Goal: Task Accomplishment & Management: Manage account settings

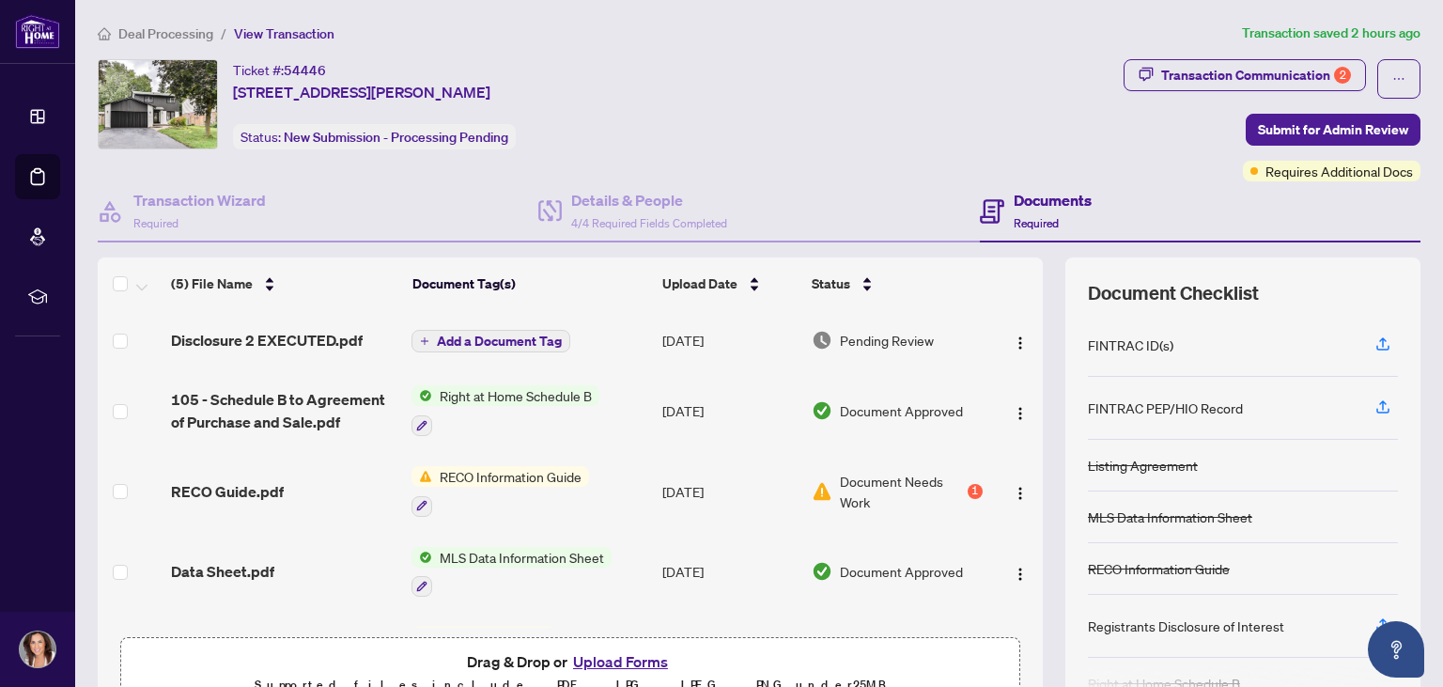
click at [506, 483] on span "RECO Information Guide" at bounding box center [510, 476] width 157 height 21
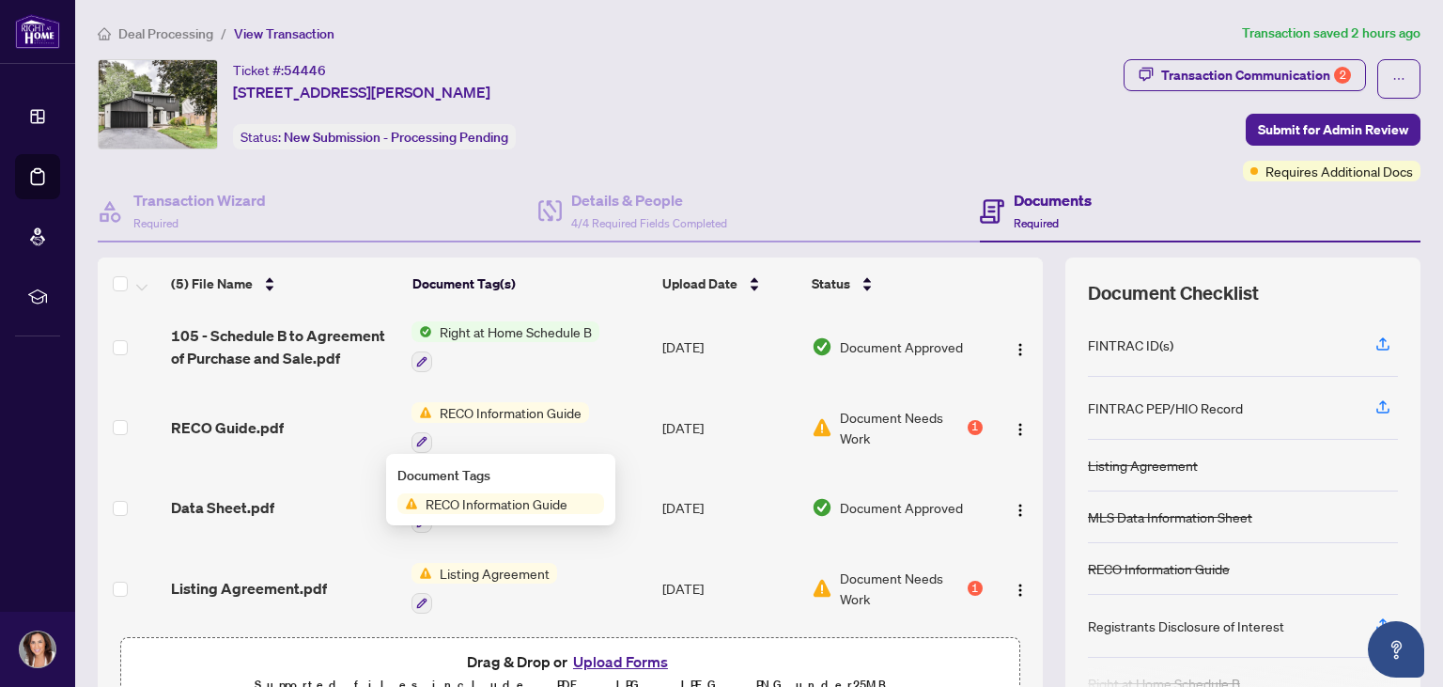
click at [628, 671] on button "Upload Forms" at bounding box center [620, 661] width 106 height 24
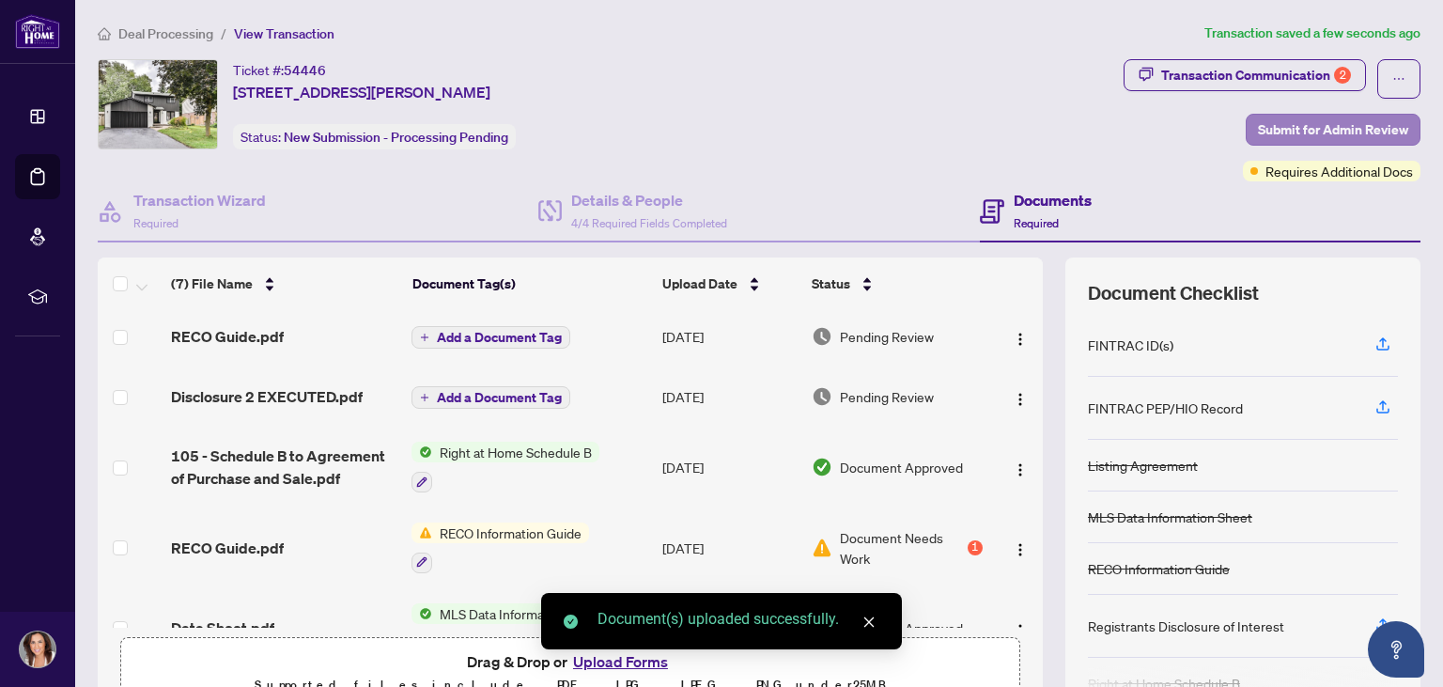
scroll to position [184, 0]
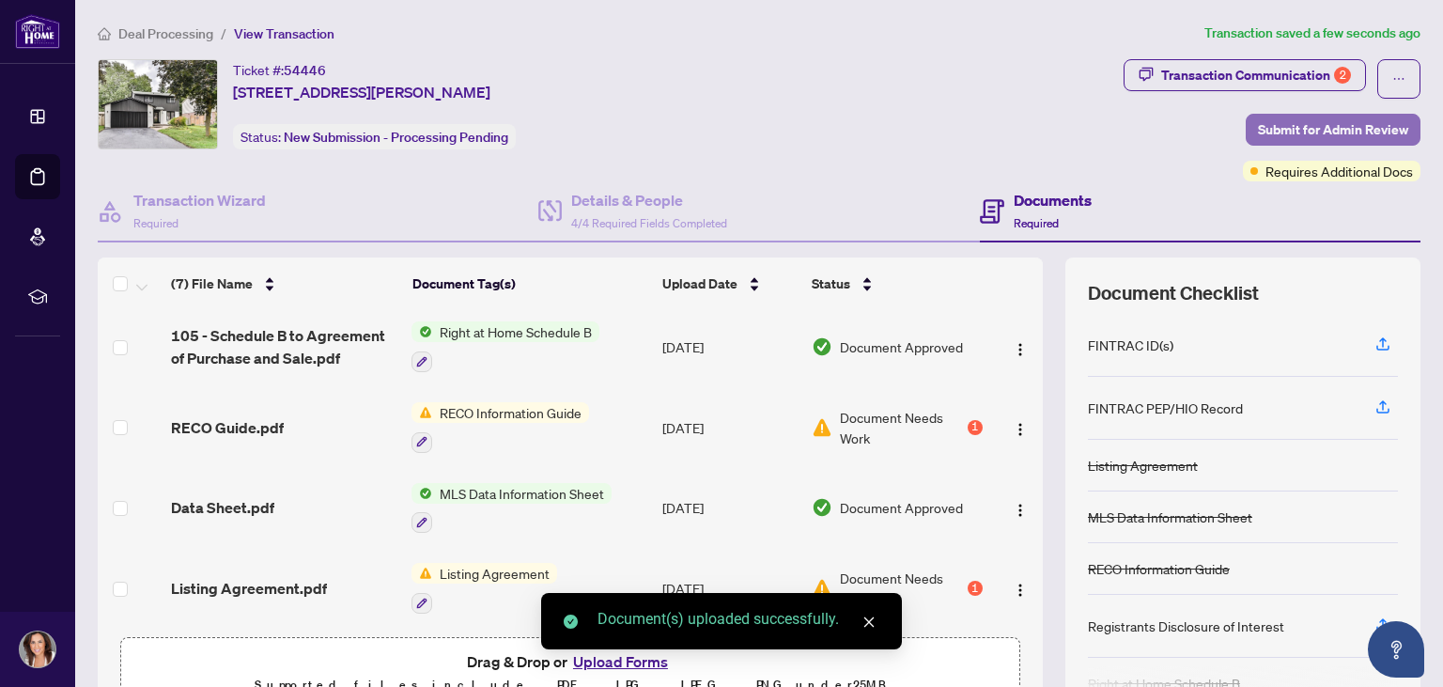
click at [1311, 133] on span "Submit for Admin Review" at bounding box center [1333, 130] width 150 height 30
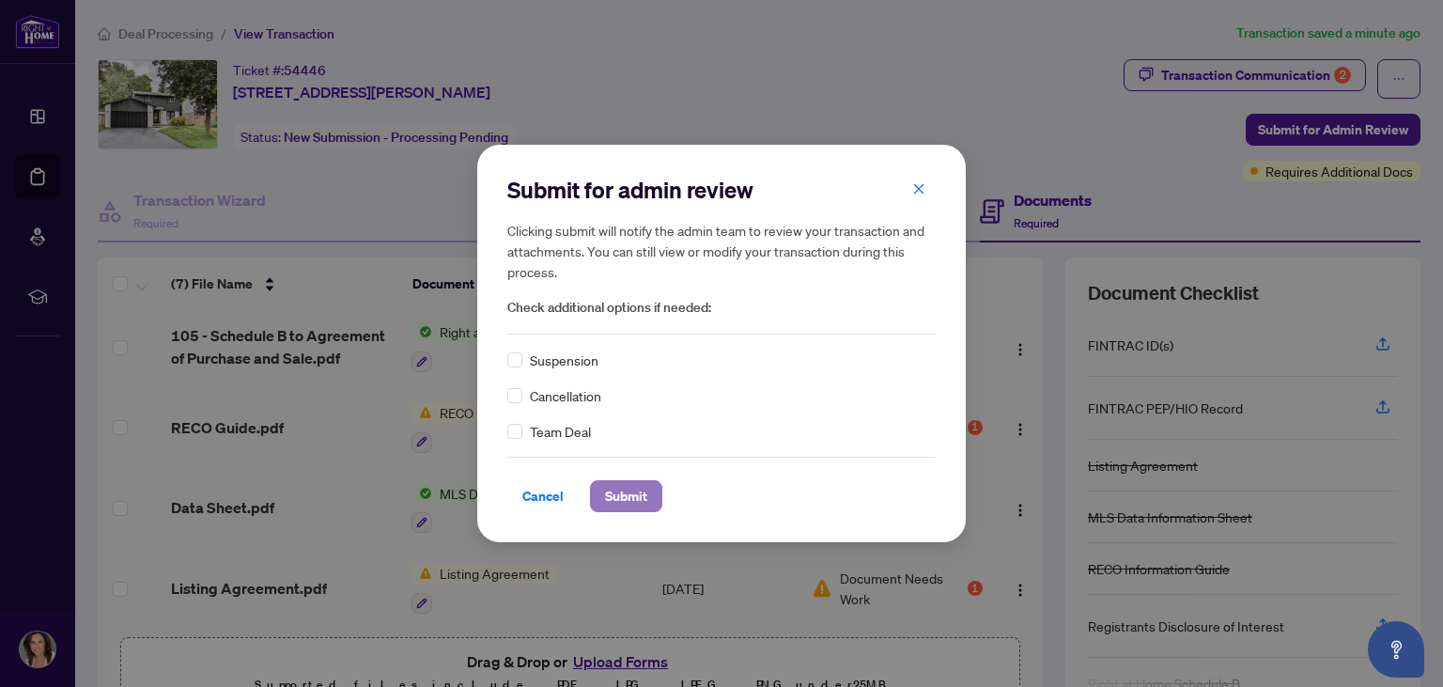
click at [637, 498] on span "Submit" at bounding box center [626, 496] width 42 height 30
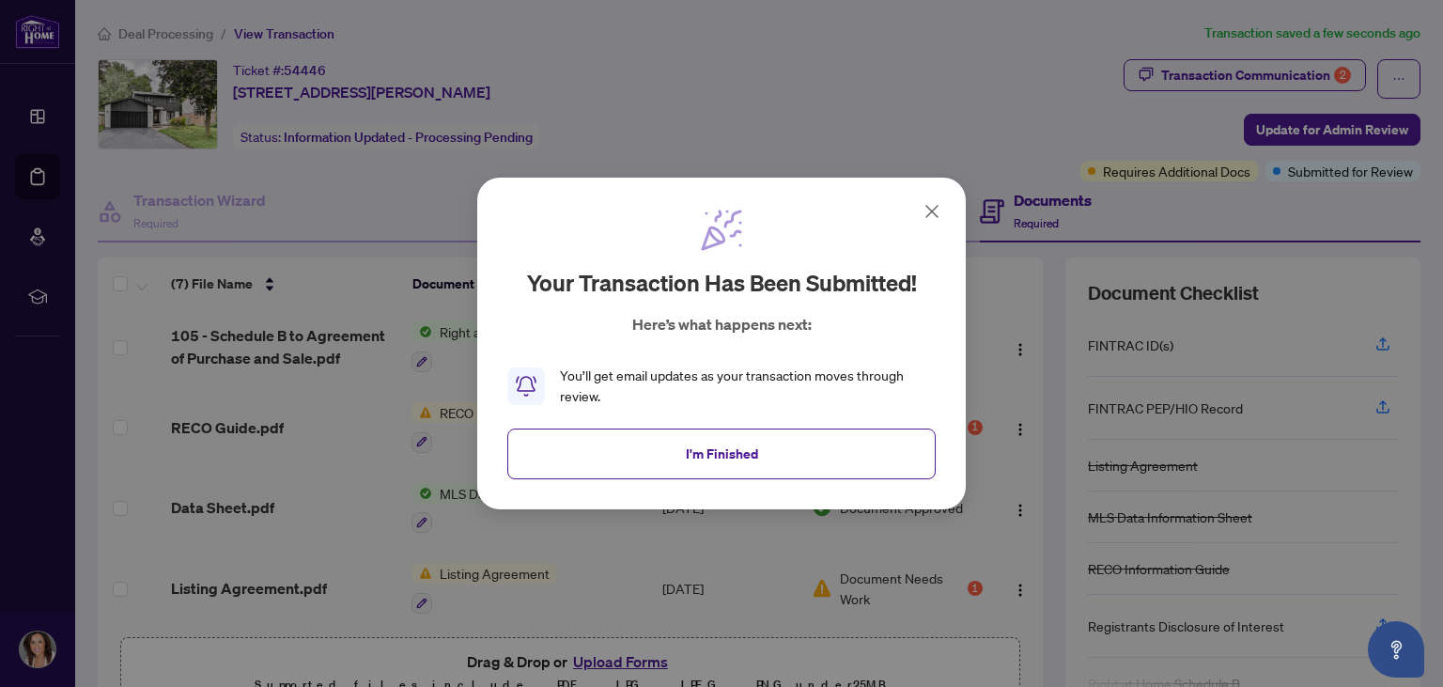
click at [937, 210] on icon at bounding box center [932, 211] width 23 height 23
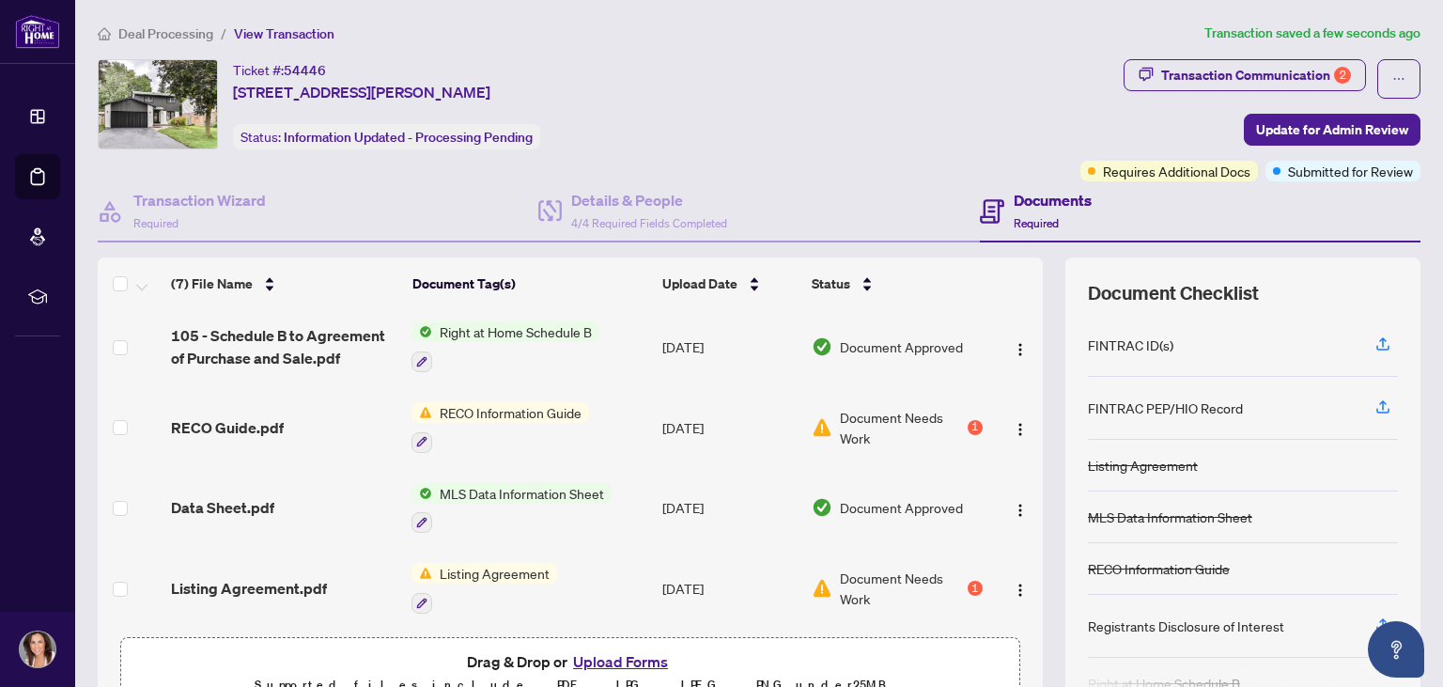
click at [1057, 208] on h4 "Documents" at bounding box center [1052, 200] width 78 height 23
click at [220, 229] on div "Transaction Wizard Required" at bounding box center [199, 211] width 132 height 44
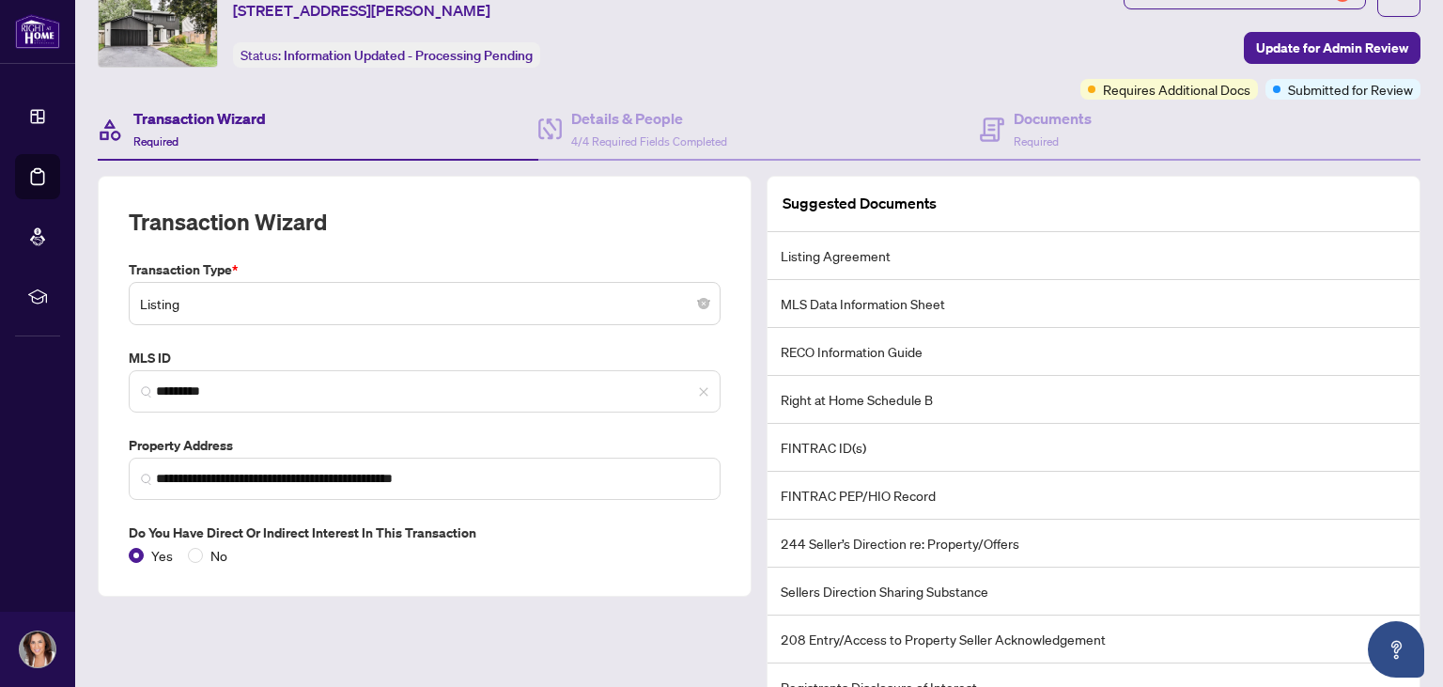
scroll to position [170, 0]
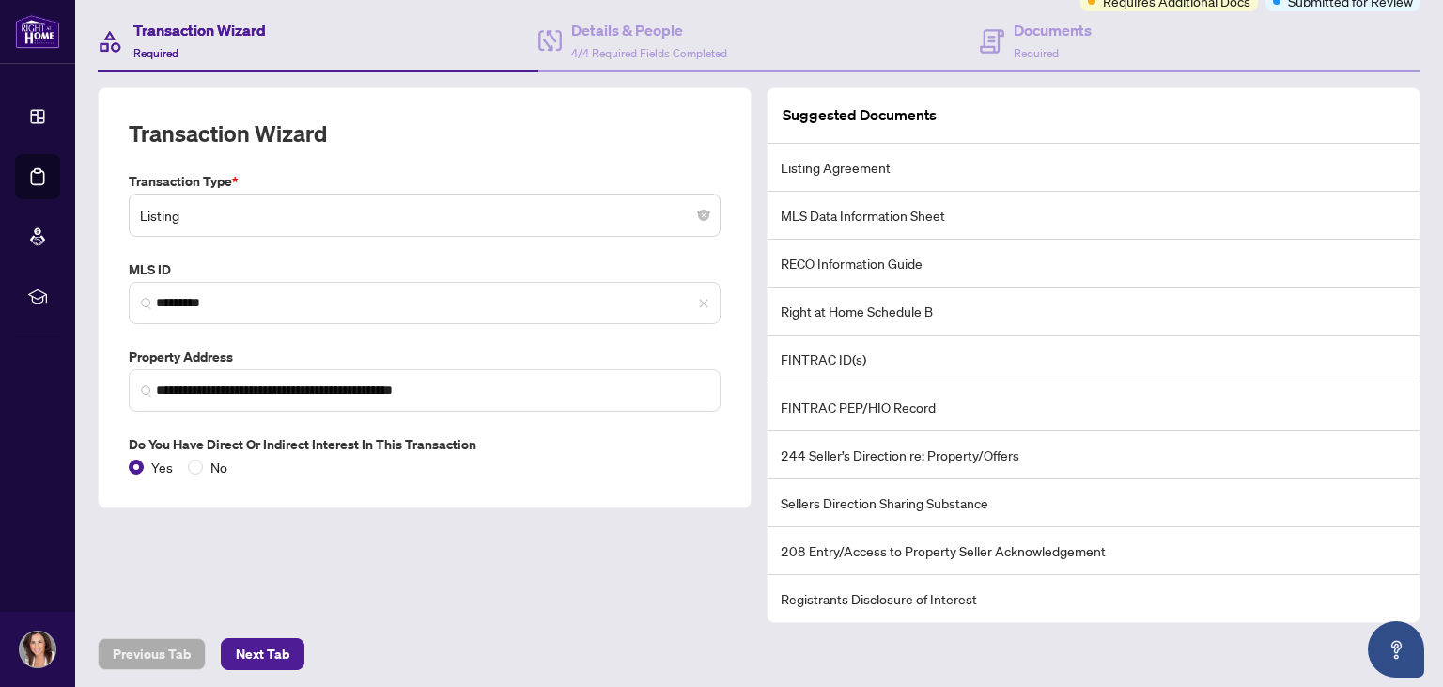
click at [858, 575] on li "Registrants Disclosure of Interest" at bounding box center [1093, 598] width 652 height 47
click at [859, 592] on li "Registrants Disclosure of Interest" at bounding box center [1093, 598] width 652 height 47
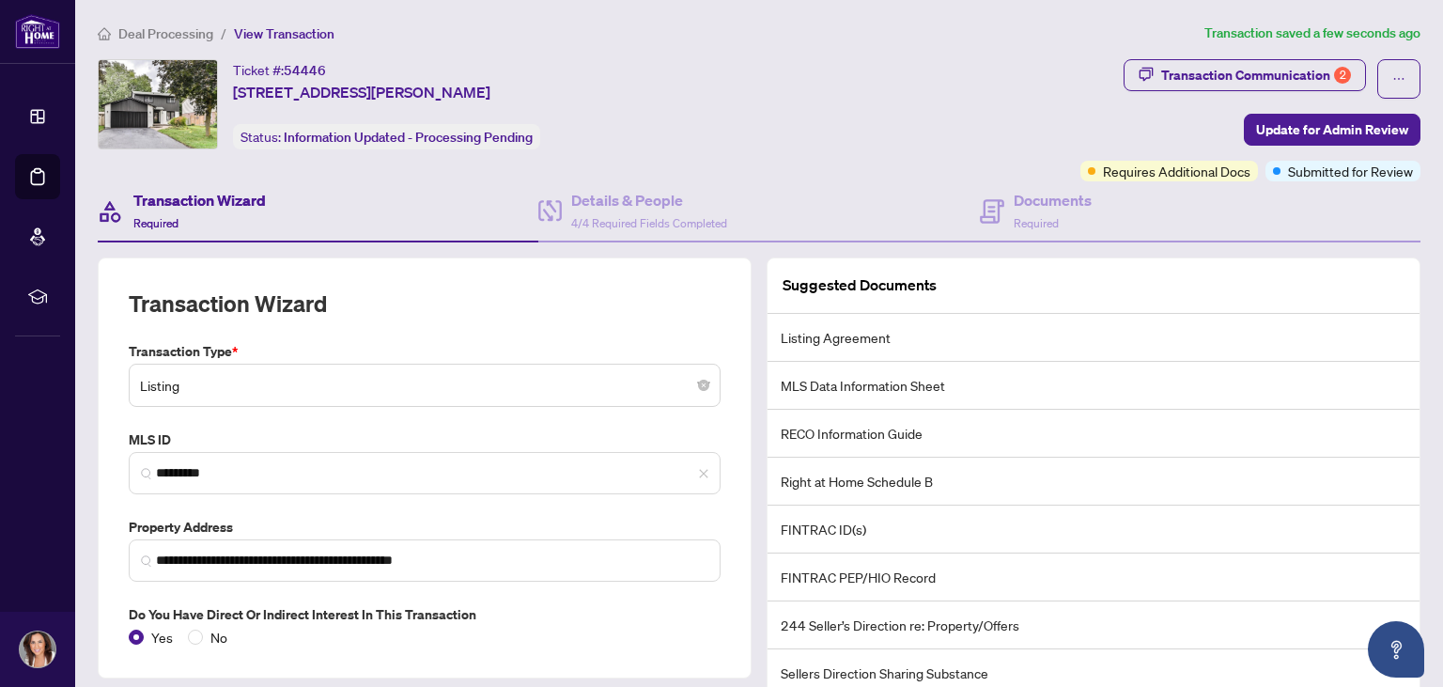
click at [1280, 100] on div "Transaction Communication 2 Update for Admin Review Requires Additional Docs Su…" at bounding box center [1250, 120] width 340 height 122
click at [1291, 71] on div "Transaction Communication 2" at bounding box center [1256, 75] width 190 height 30
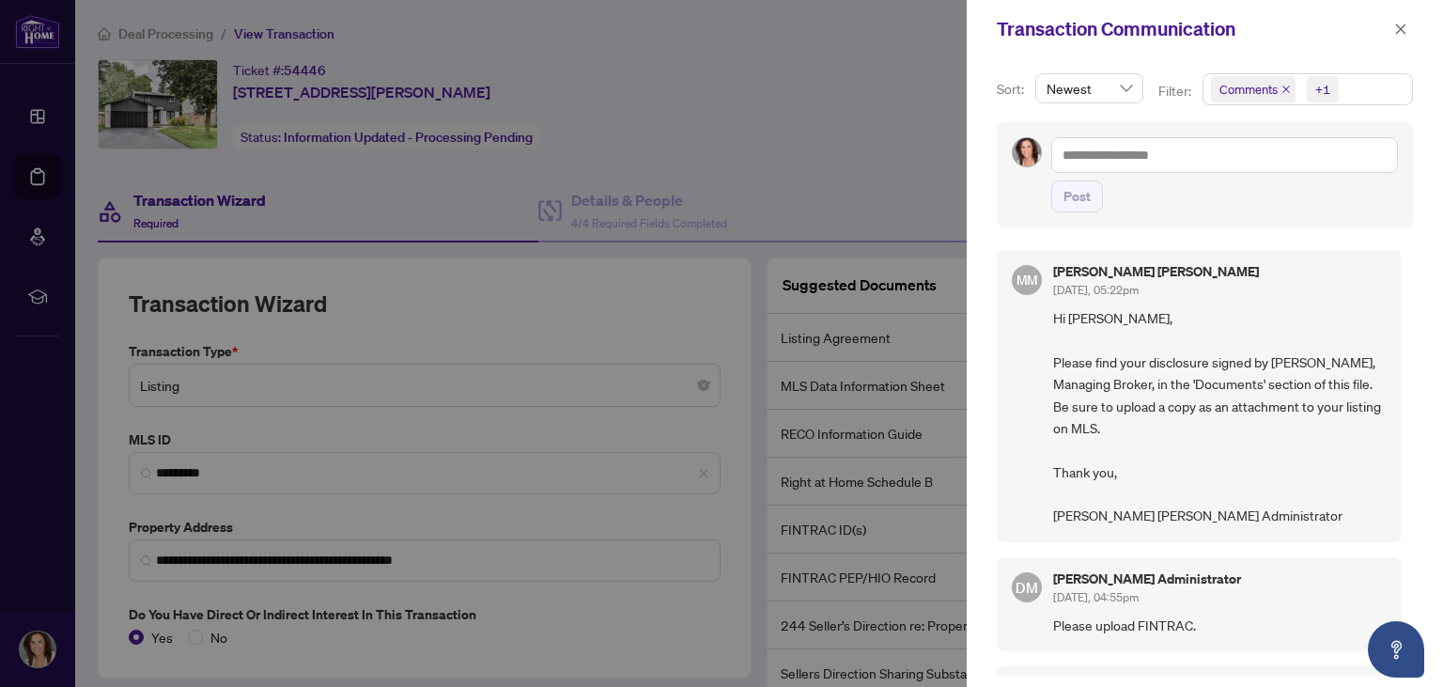
click at [810, 127] on div at bounding box center [721, 343] width 1443 height 687
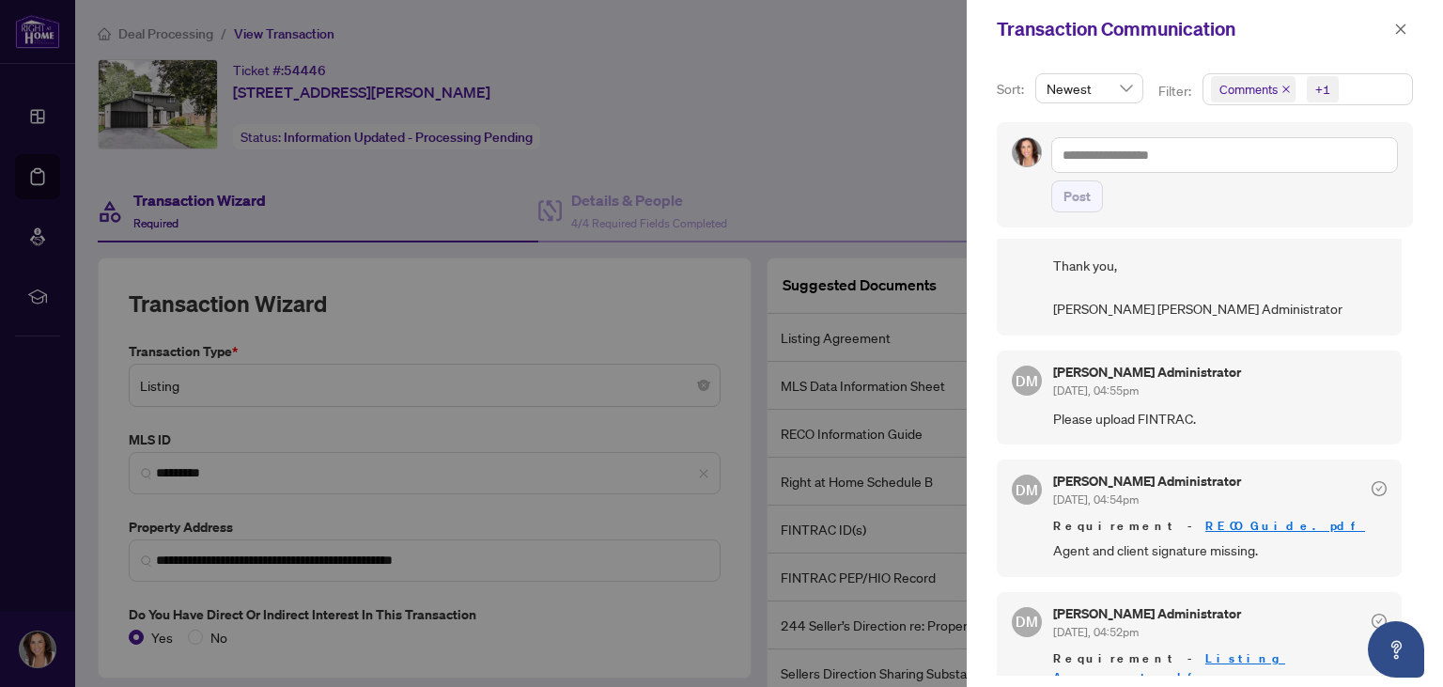
scroll to position [236, 0]
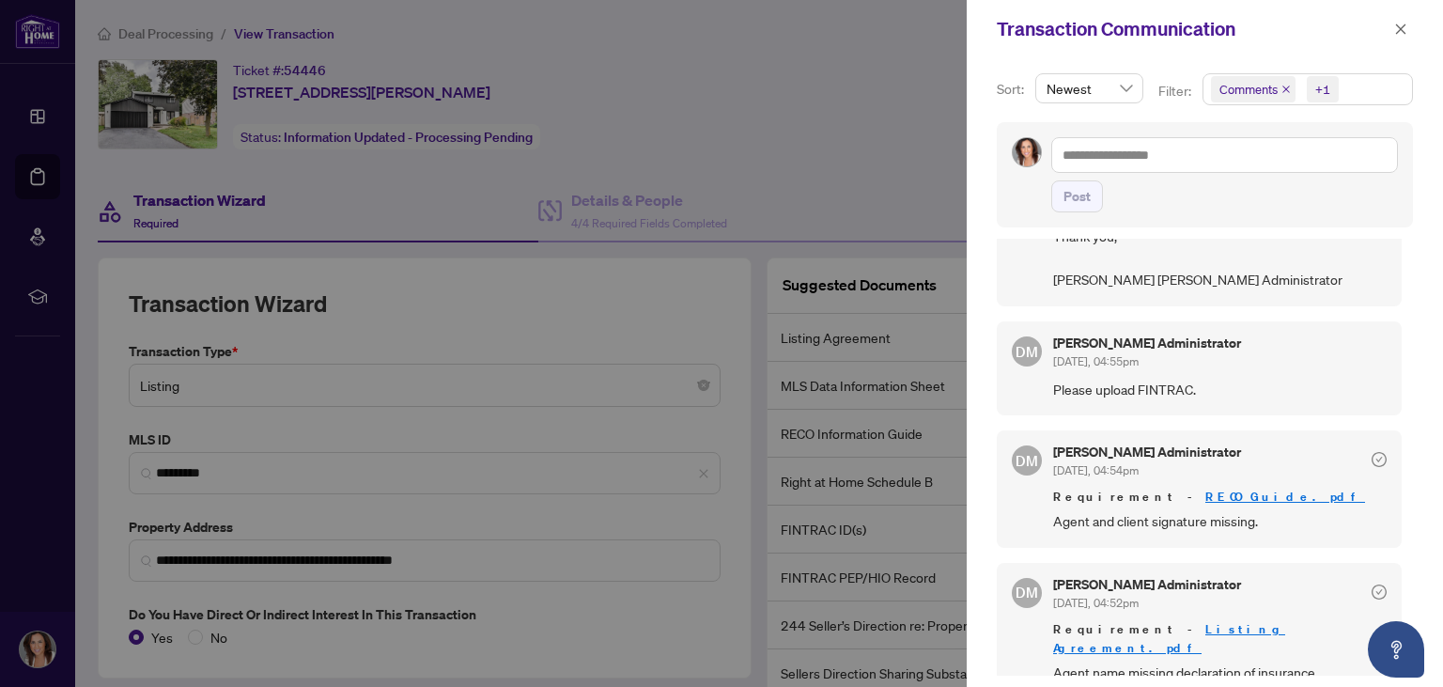
click at [479, 589] on div at bounding box center [721, 343] width 1443 height 687
click at [890, 159] on div at bounding box center [721, 343] width 1443 height 687
click at [1396, 33] on icon "close" at bounding box center [1400, 29] width 13 height 13
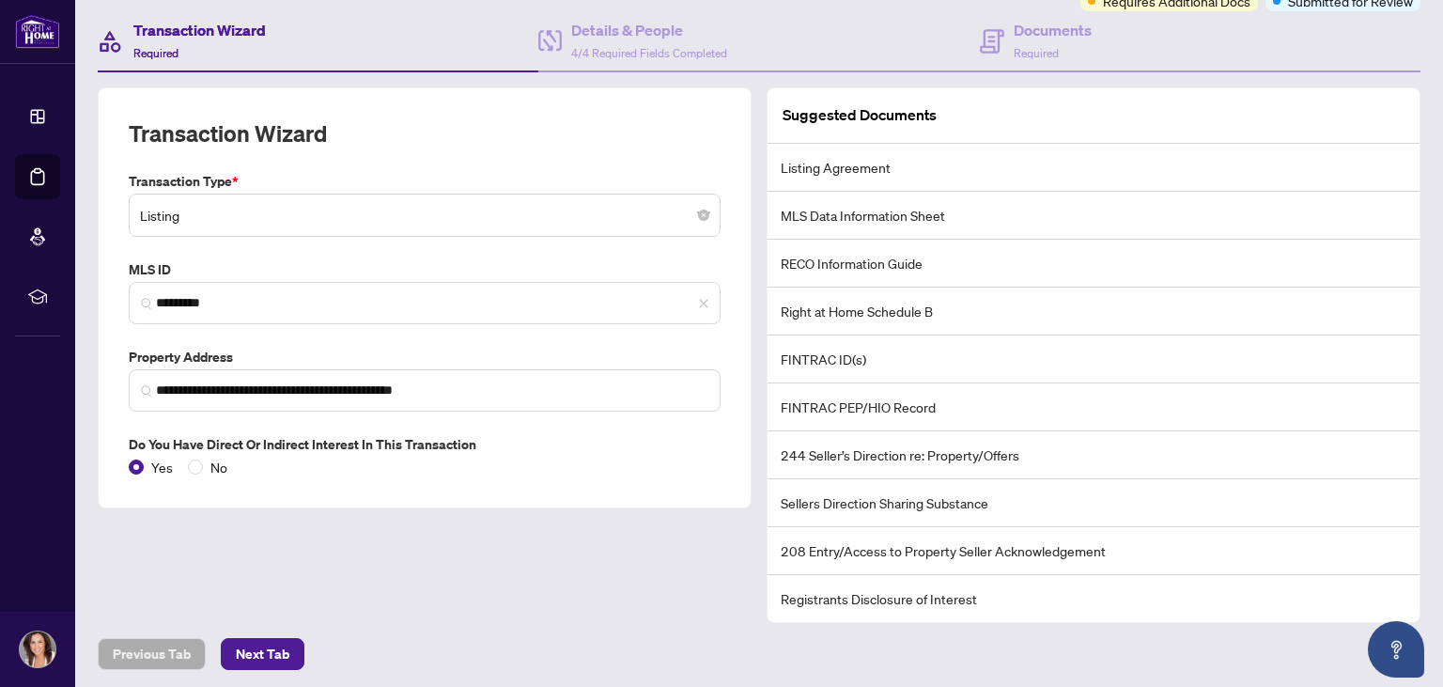
scroll to position [0, 0]
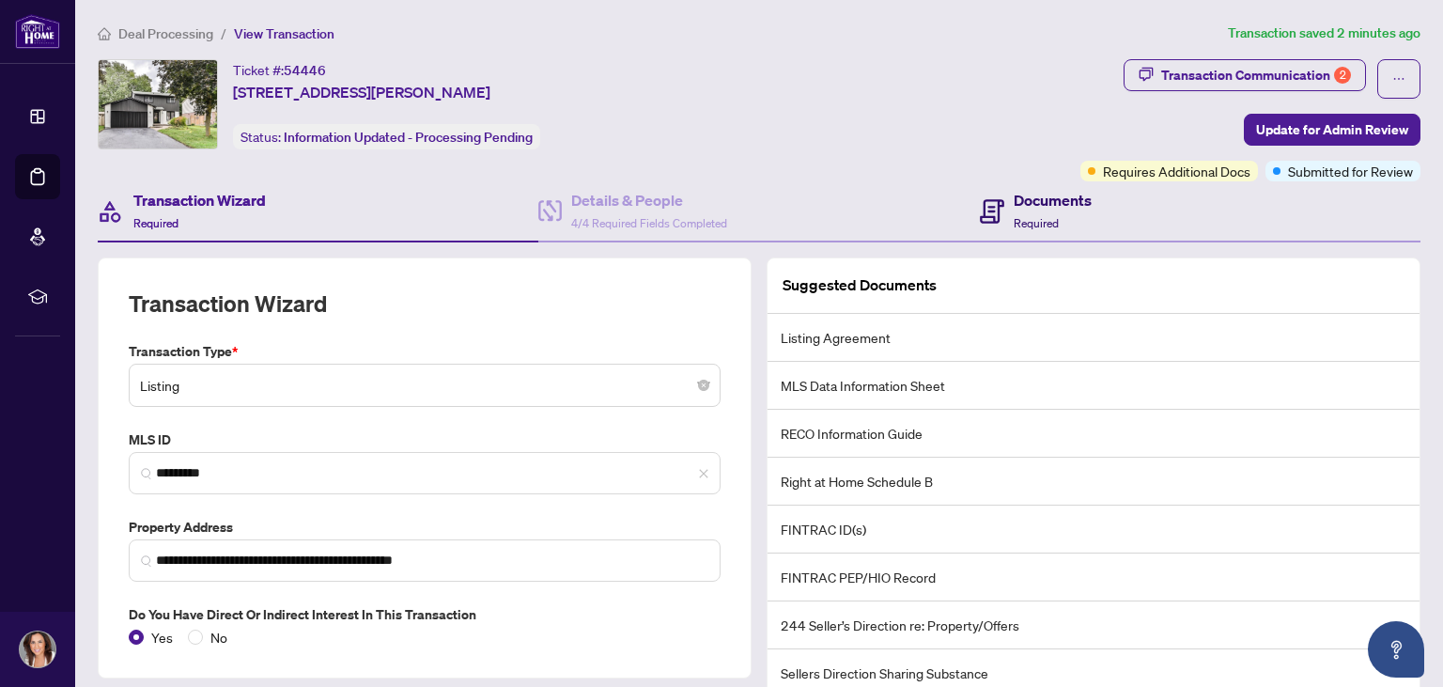
click at [1009, 190] on div "Documents Required" at bounding box center [1036, 211] width 112 height 44
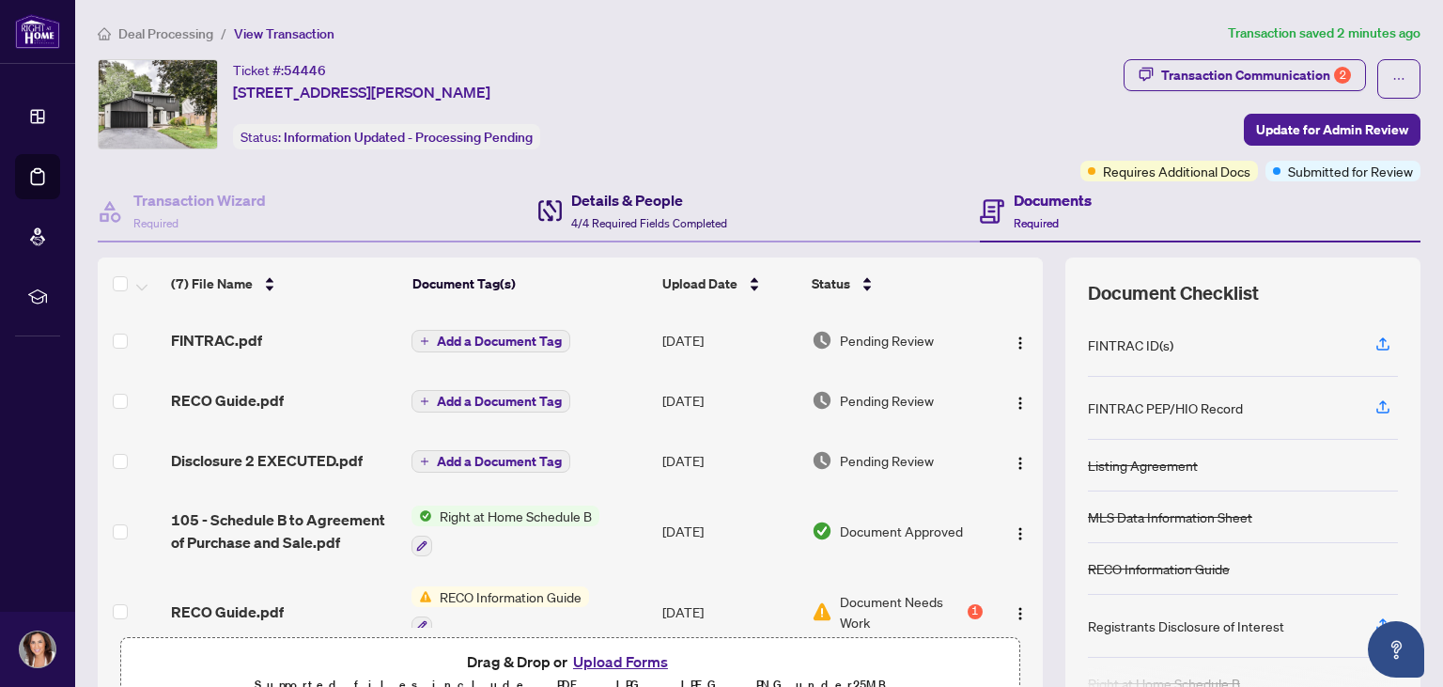
click at [613, 205] on h4 "Details & People" at bounding box center [649, 200] width 156 height 23
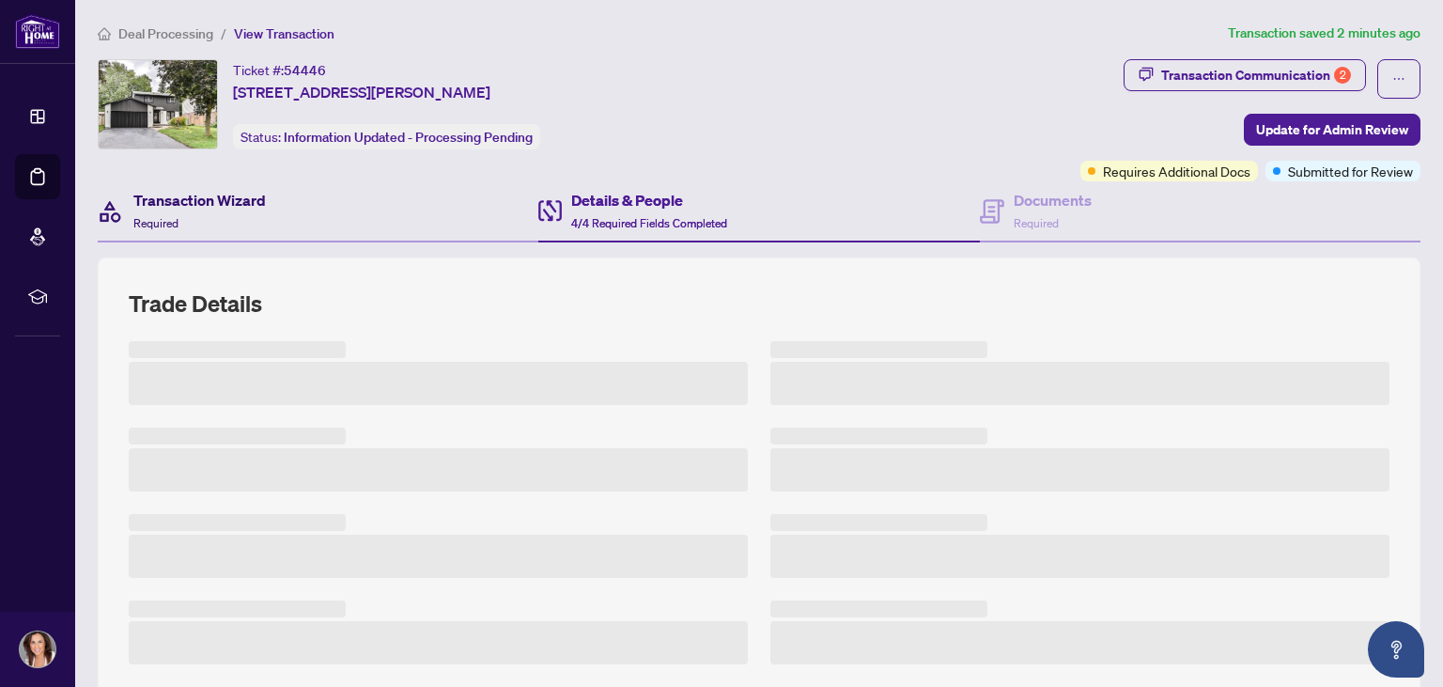
click at [175, 209] on h4 "Transaction Wizard" at bounding box center [199, 200] width 132 height 23
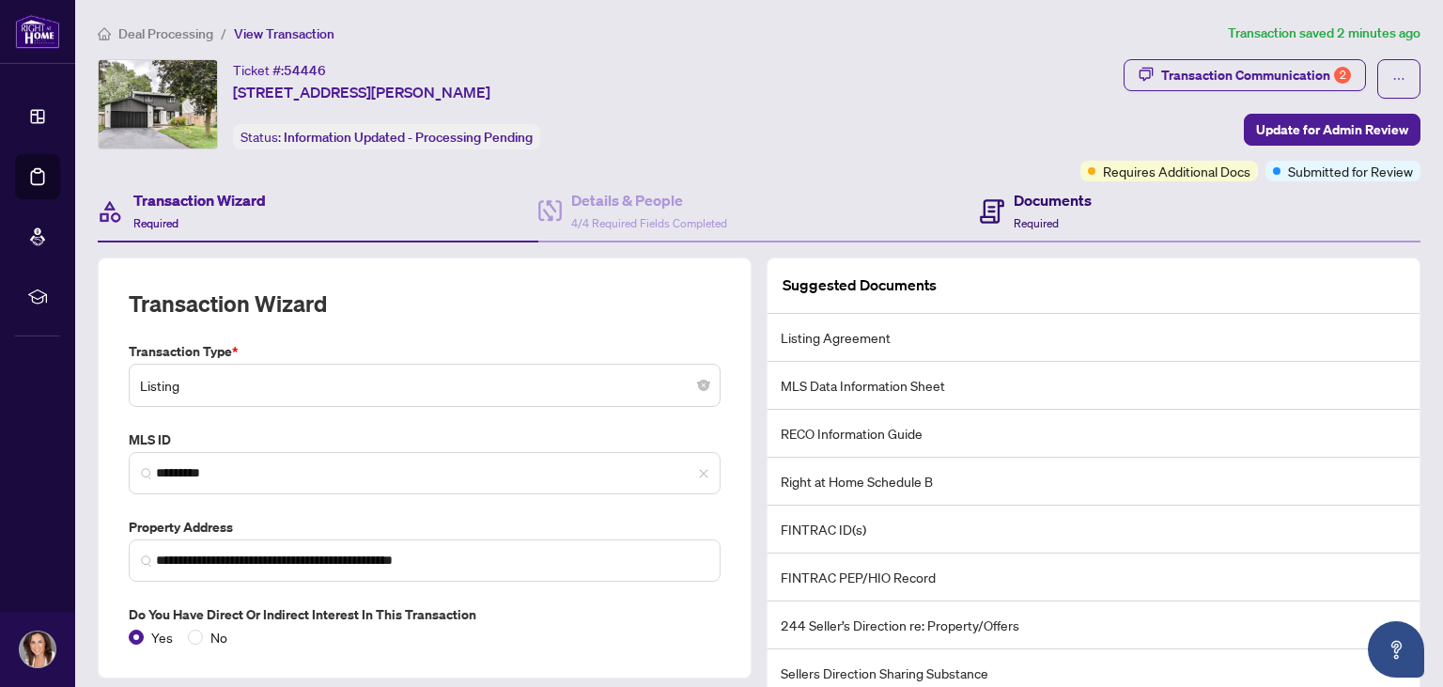
click at [1046, 195] on h4 "Documents" at bounding box center [1052, 200] width 78 height 23
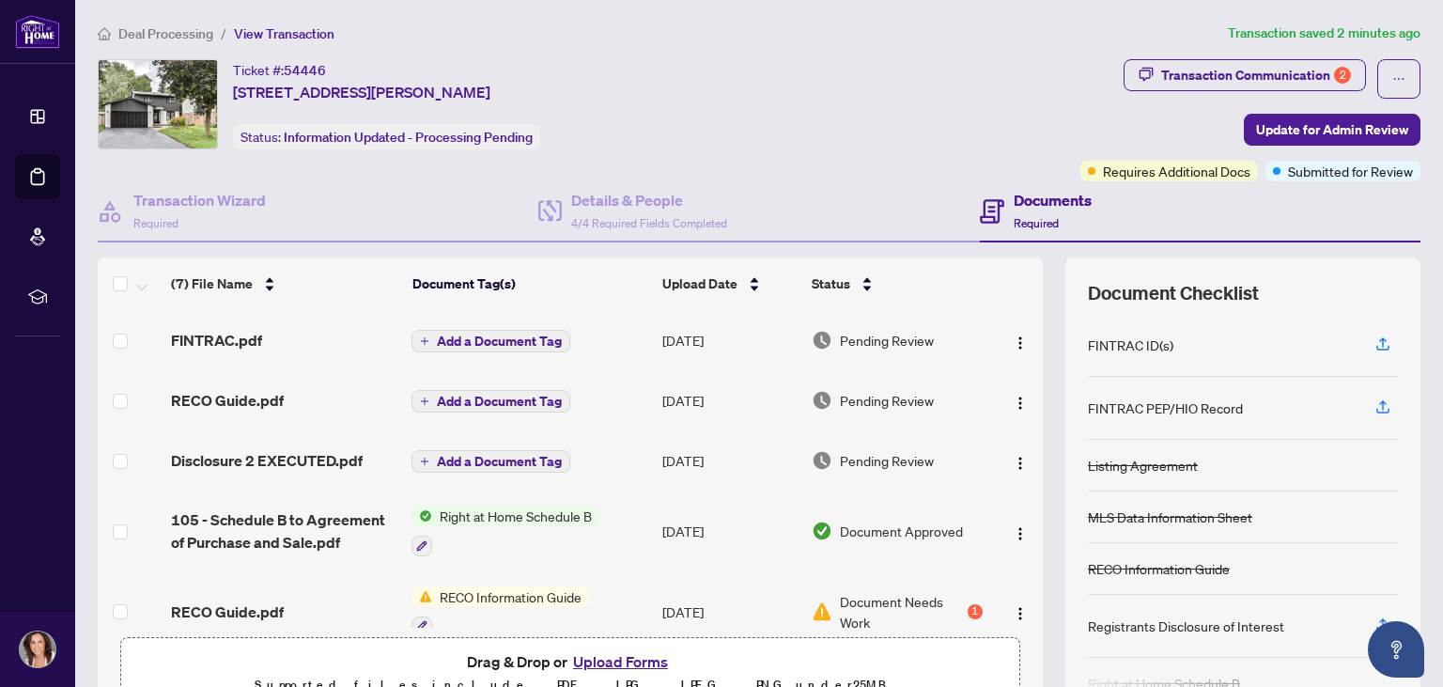
click at [633, 654] on button "Upload Forms" at bounding box center [620, 661] width 106 height 24
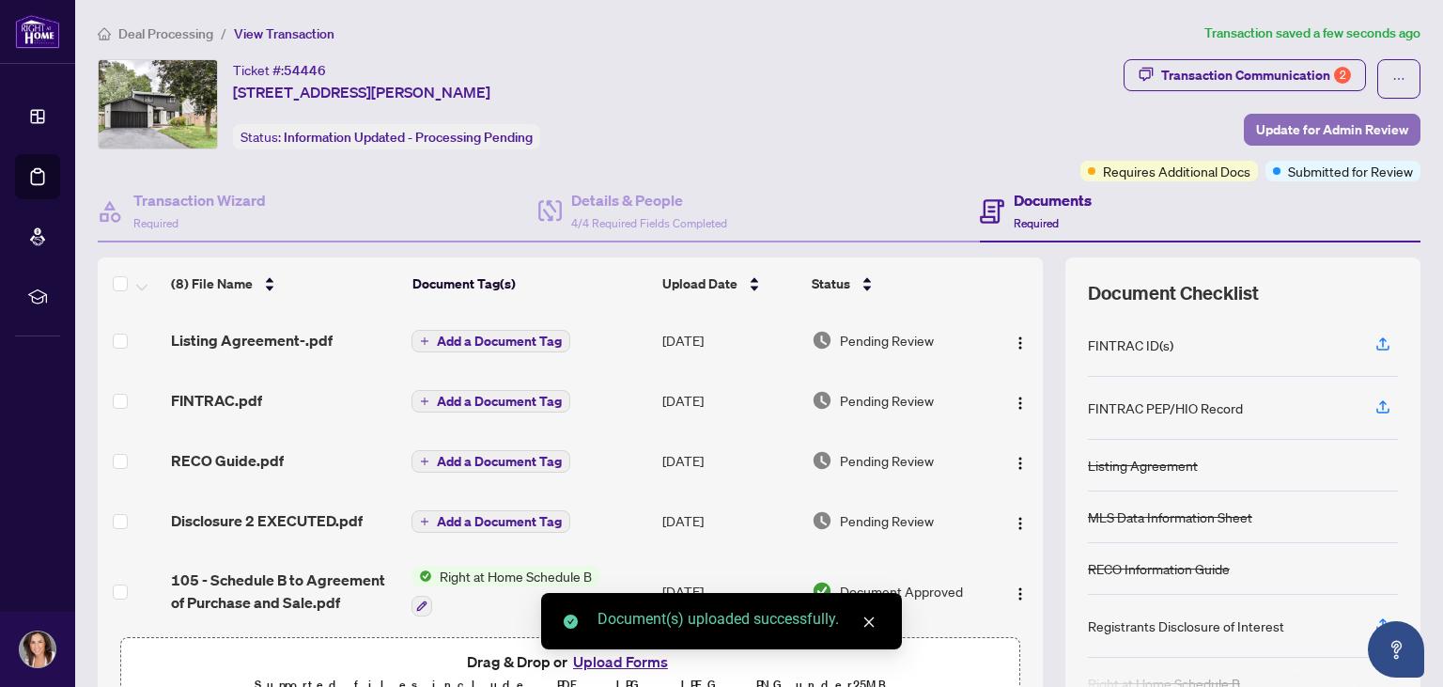
click at [1334, 128] on span "Update for Admin Review" at bounding box center [1332, 130] width 152 height 30
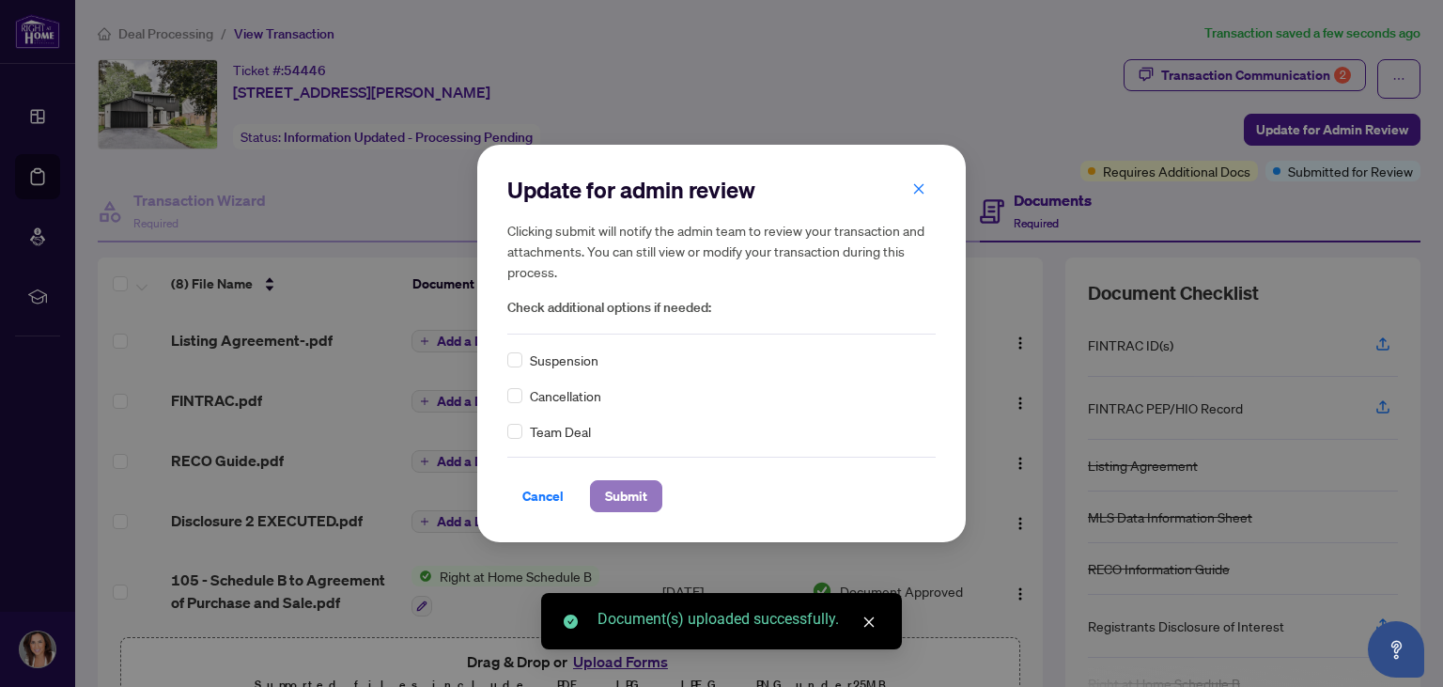
click at [621, 487] on span "Submit" at bounding box center [626, 496] width 42 height 30
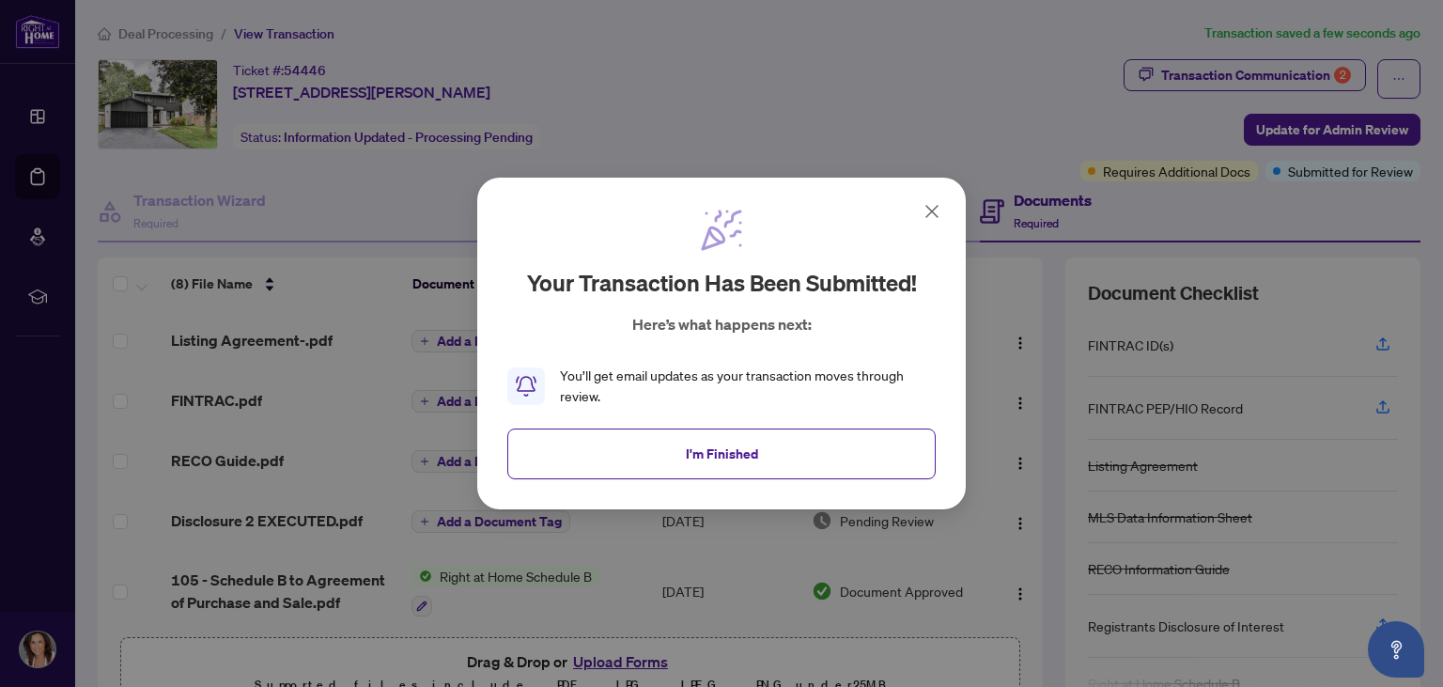
click at [932, 217] on icon at bounding box center [932, 211] width 23 height 23
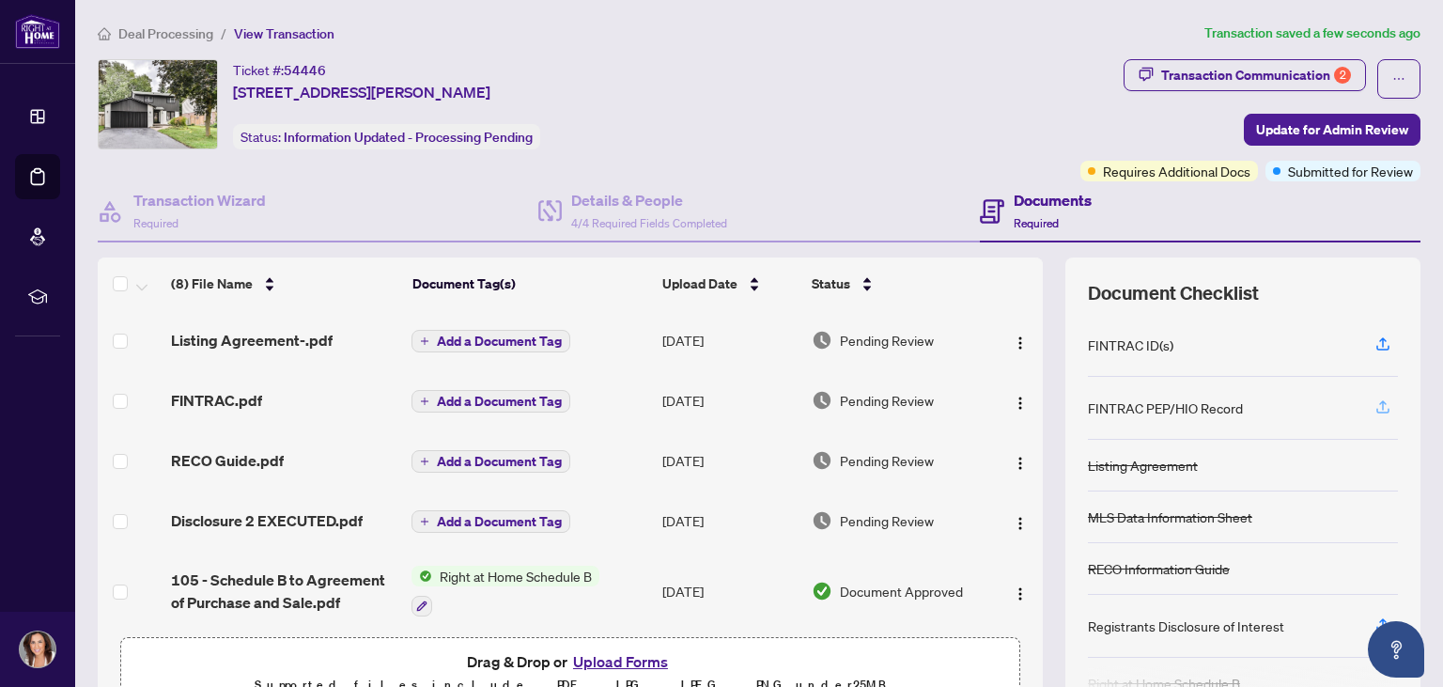
click at [1384, 409] on icon "button" at bounding box center [1382, 410] width 13 height 5
click at [1384, 338] on icon "button" at bounding box center [1383, 341] width 8 height 9
click at [1110, 348] on div "FINTRAC ID(s)" at bounding box center [1130, 344] width 85 height 21
click at [1165, 348] on div "FINTRAC ID(s)" at bounding box center [1130, 344] width 85 height 21
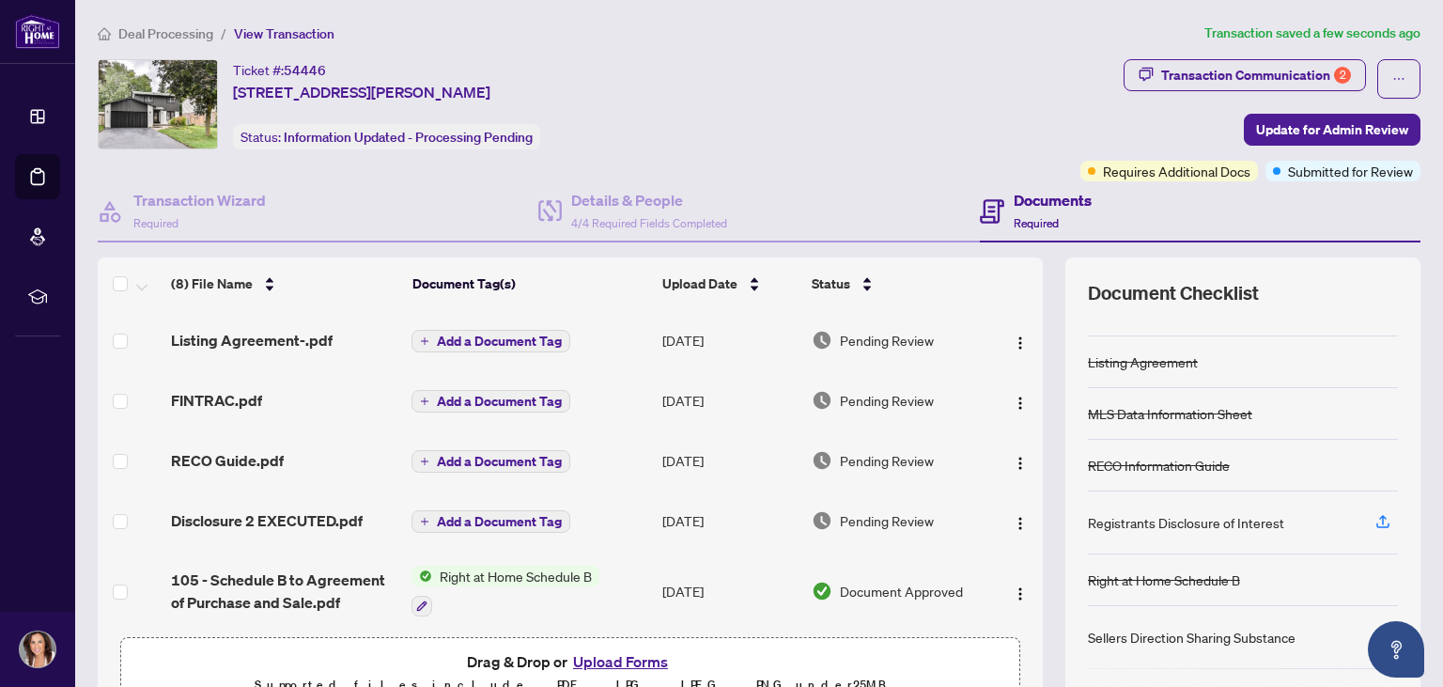
scroll to position [207, 0]
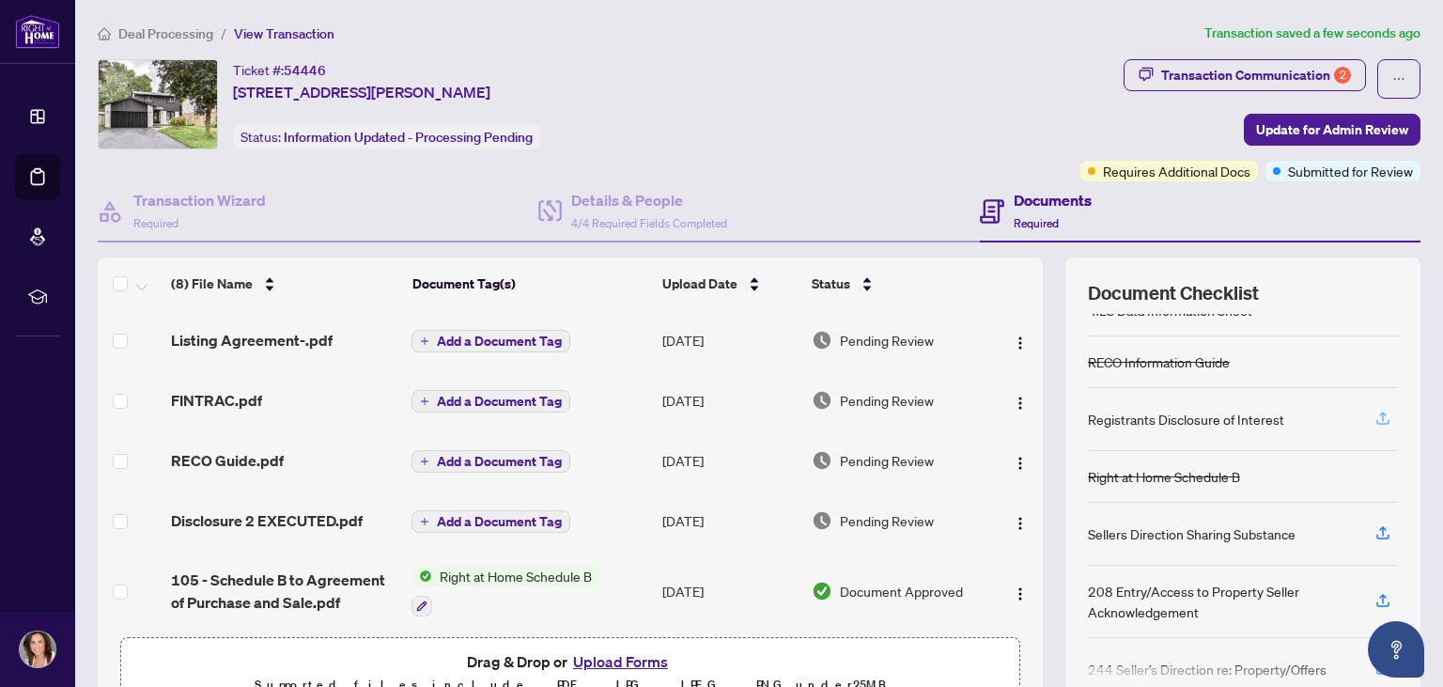
click at [1381, 416] on icon "button" at bounding box center [1382, 418] width 17 height 17
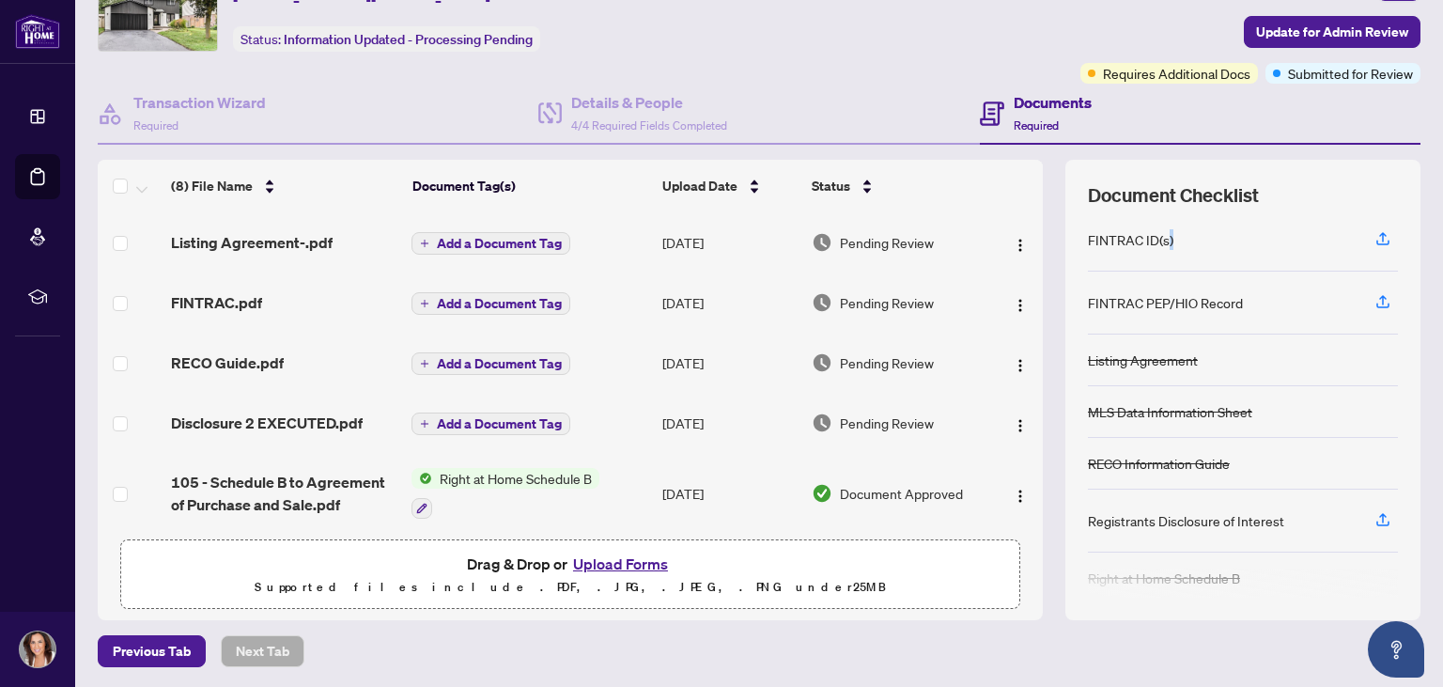
scroll to position [0, 0]
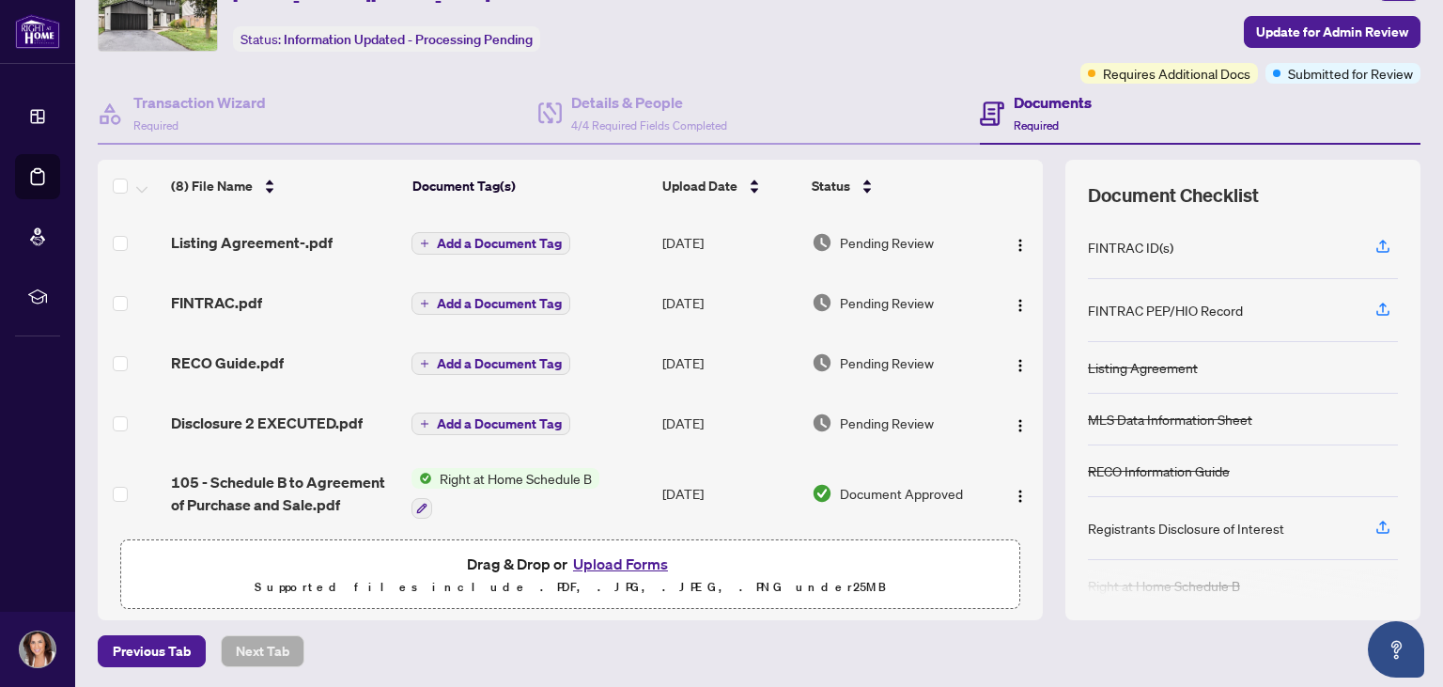
click at [1046, 102] on h4 "Documents" at bounding box center [1052, 102] width 78 height 23
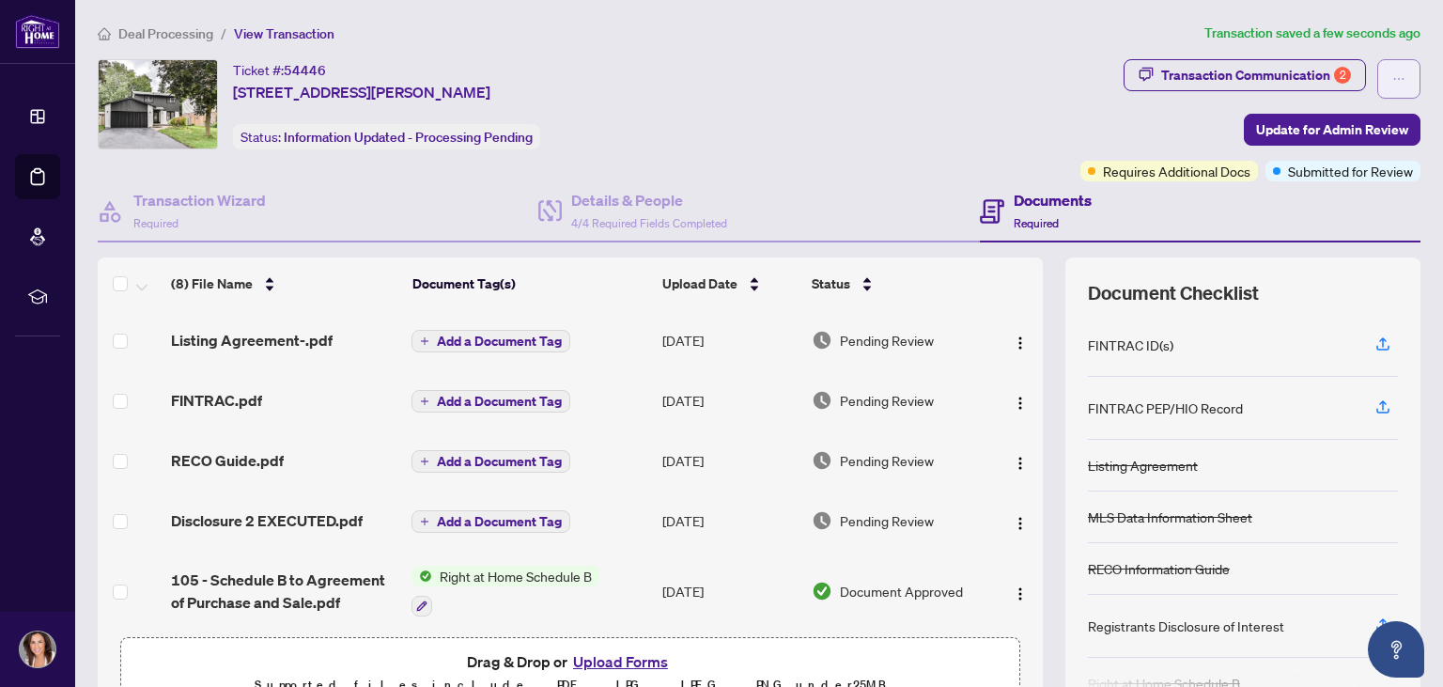
click at [1395, 84] on icon "ellipsis" at bounding box center [1398, 78] width 13 height 13
click at [1364, 147] on span "Document Archive" at bounding box center [1333, 150] width 144 height 21
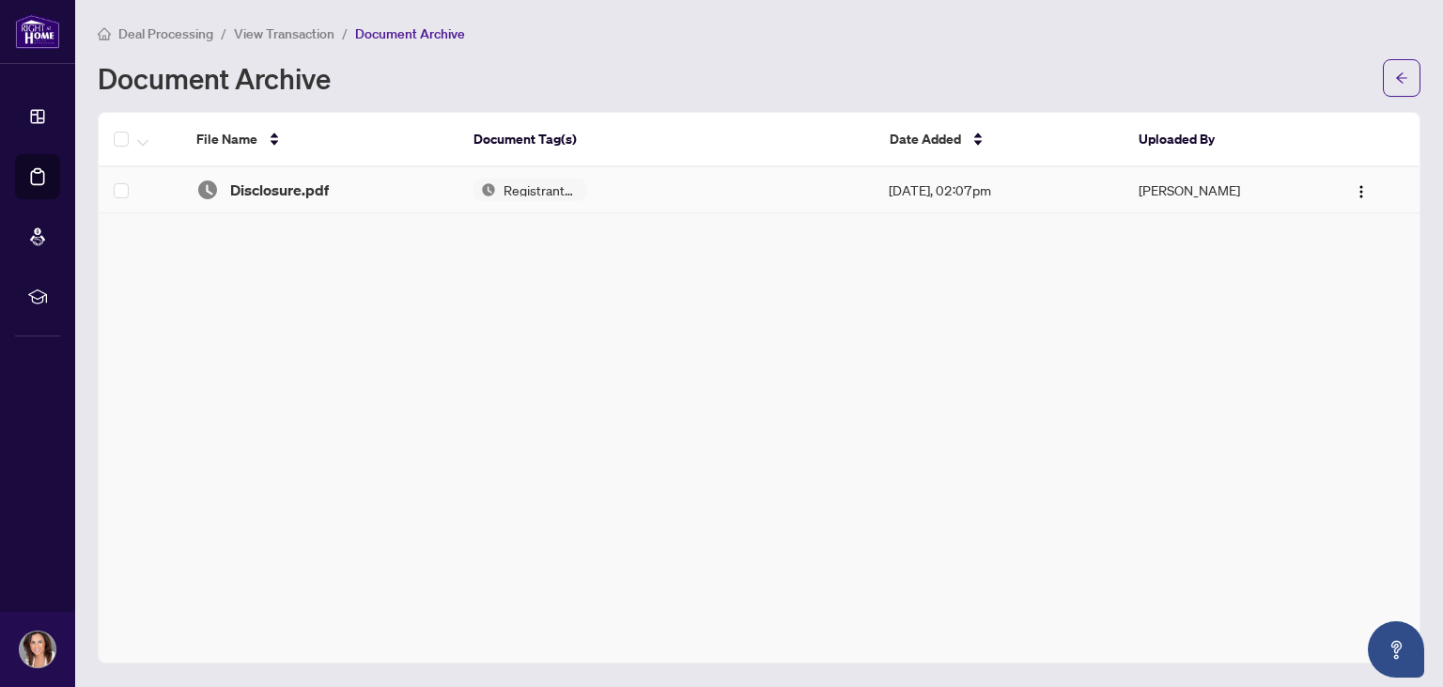
click at [964, 181] on td "[DATE], 02:07pm" at bounding box center [998, 190] width 249 height 46
click at [1366, 191] on img "button" at bounding box center [1361, 191] width 15 height 15
click at [982, 371] on main "Deal Processing / View Transaction / Document Archive Document Archive File Nam…" at bounding box center [759, 343] width 1368 height 687
click at [1399, 94] on button "button" at bounding box center [1402, 78] width 38 height 38
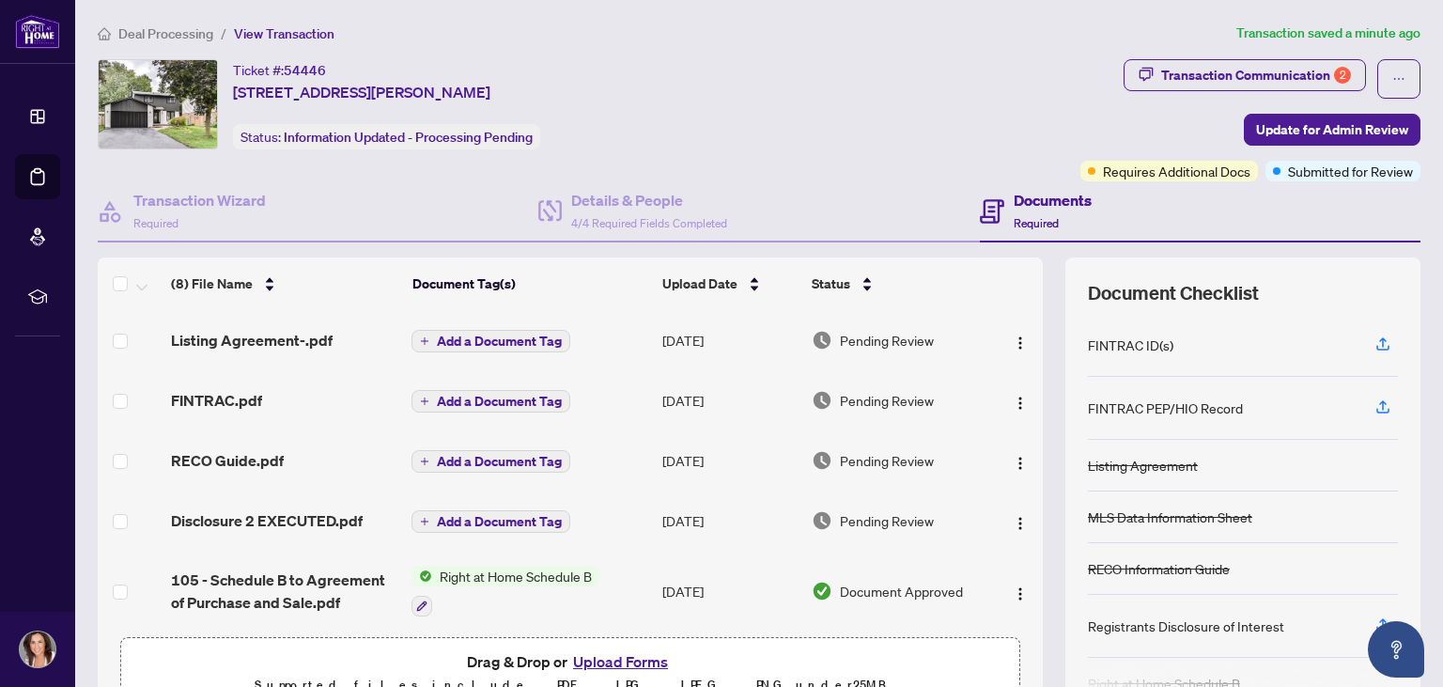
click at [1022, 182] on div "Documents Required" at bounding box center [1200, 211] width 441 height 61
click at [1129, 336] on div "FINTRAC ID(s)" at bounding box center [1130, 344] width 85 height 21
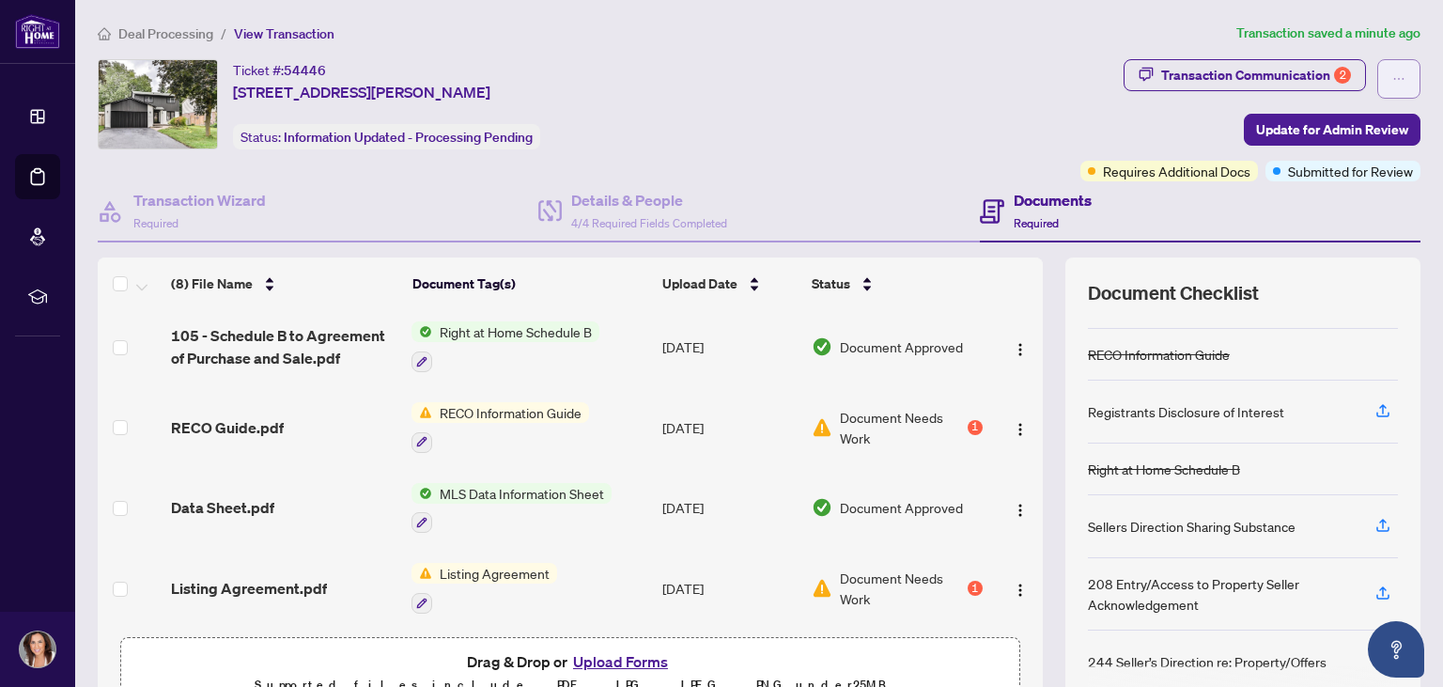
click at [1403, 82] on icon "ellipsis" at bounding box center [1398, 78] width 13 height 13
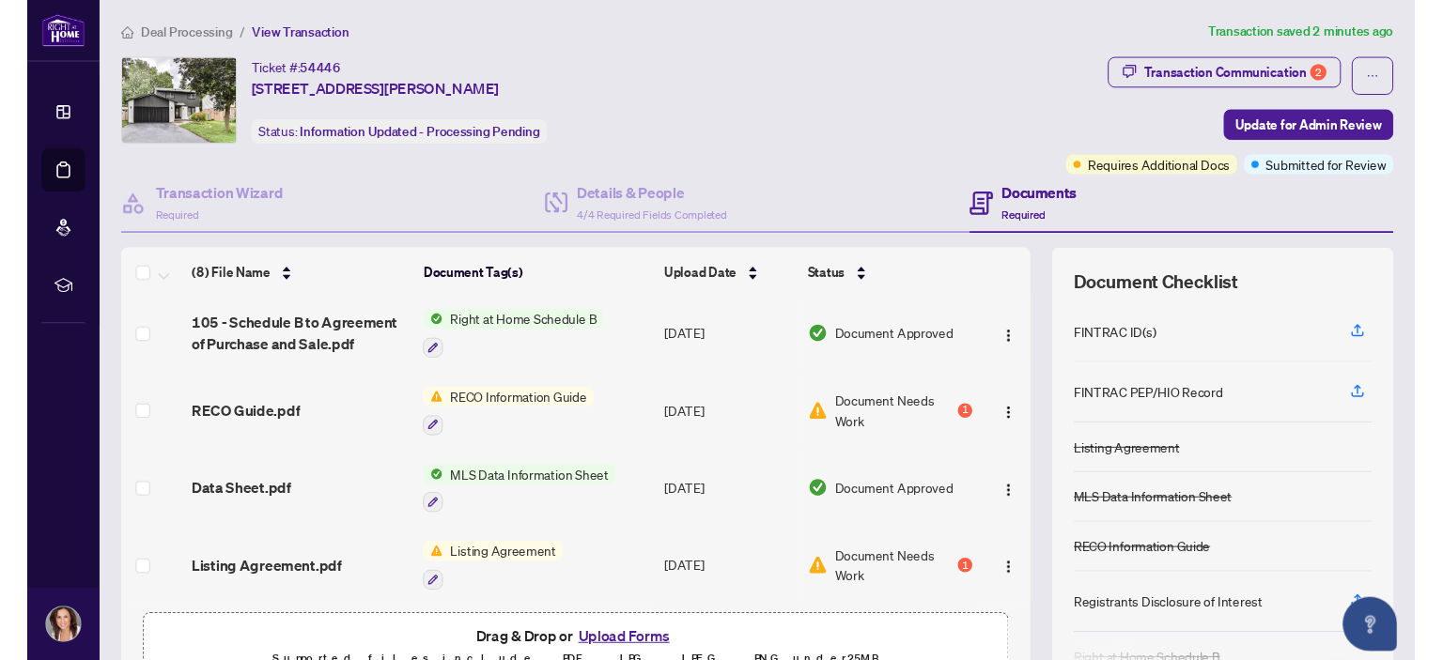
scroll to position [140, 0]
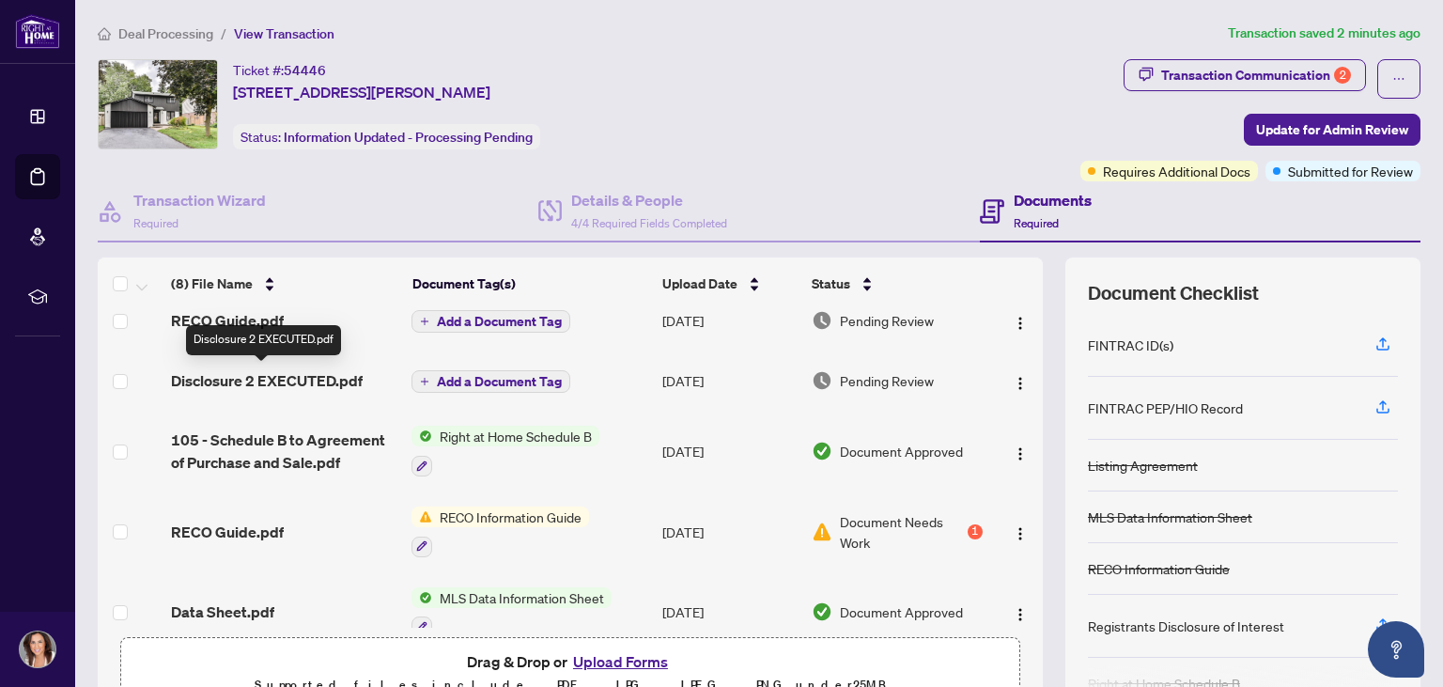
click at [304, 379] on span "Disclosure 2 EXECUTED.pdf" at bounding box center [267, 380] width 192 height 23
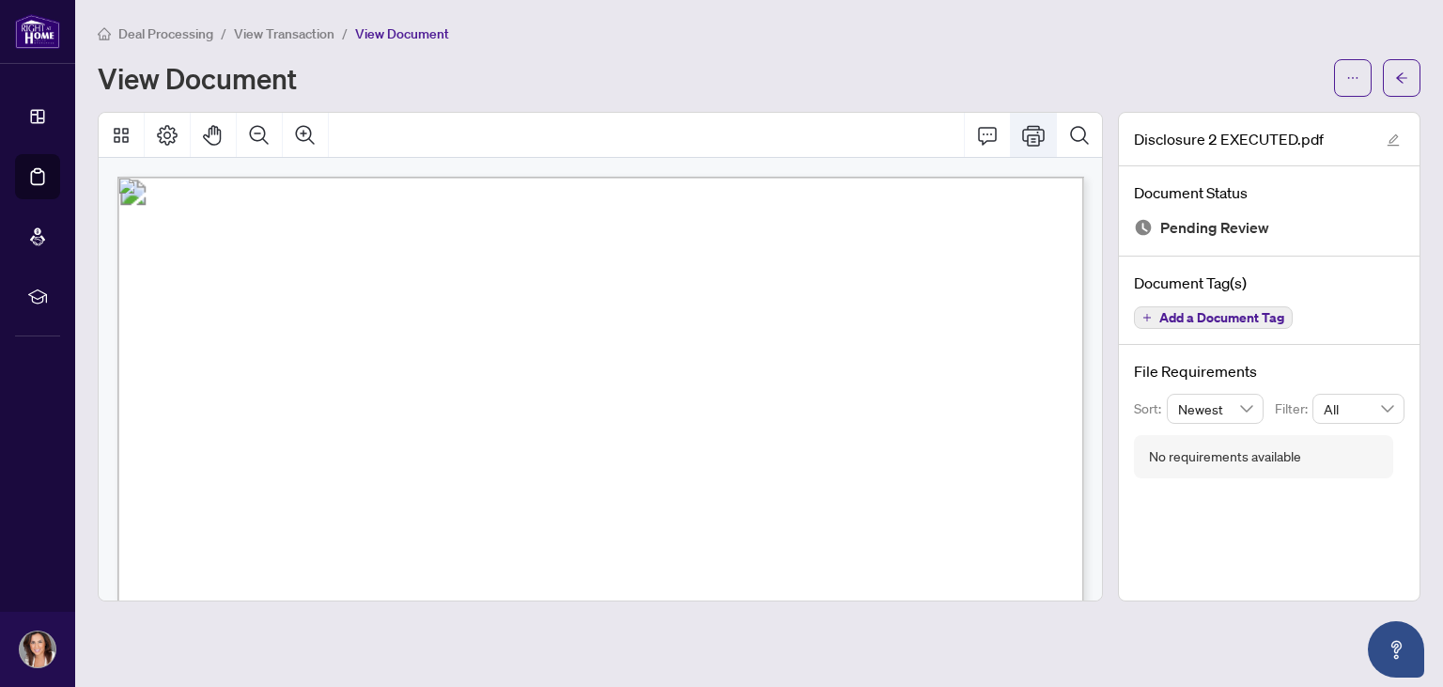
click at [1044, 137] on icon "Print" at bounding box center [1033, 135] width 23 height 21
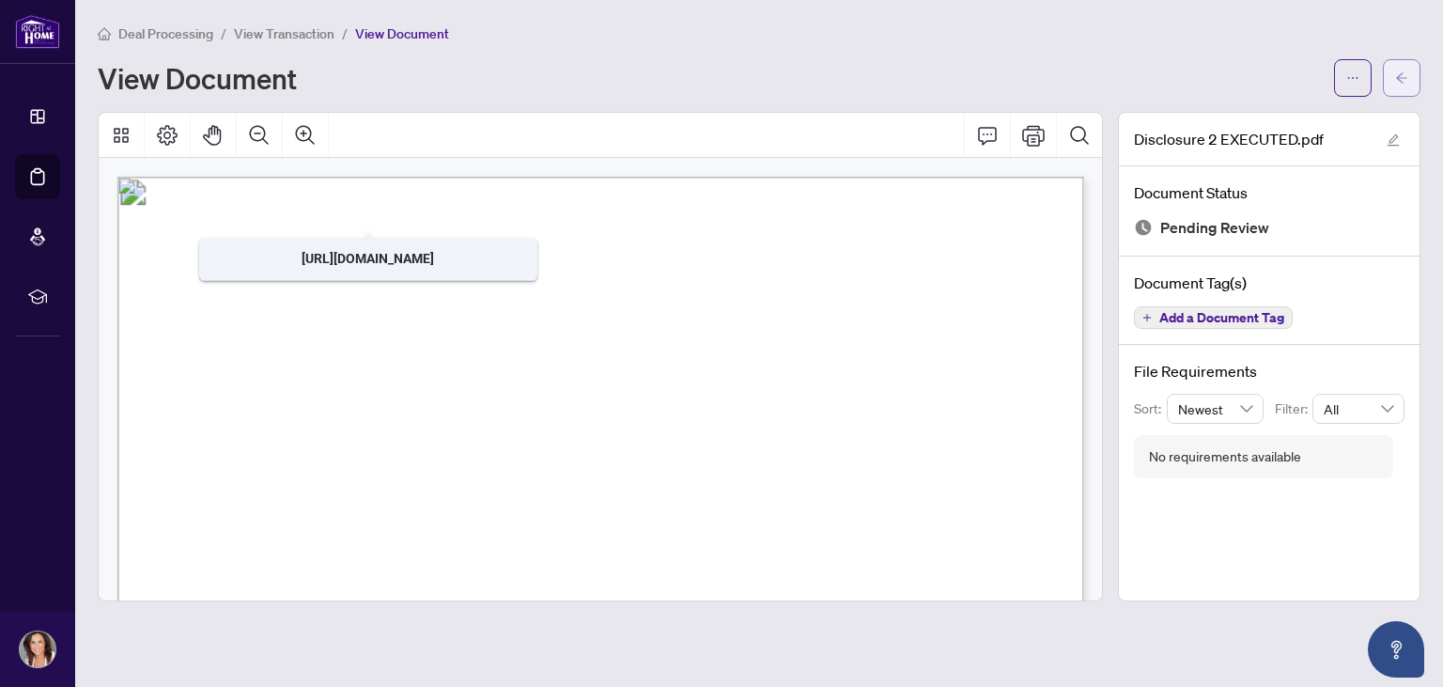
click at [1400, 85] on span "button" at bounding box center [1401, 78] width 13 height 30
